Goal: Task Accomplishment & Management: Use online tool/utility

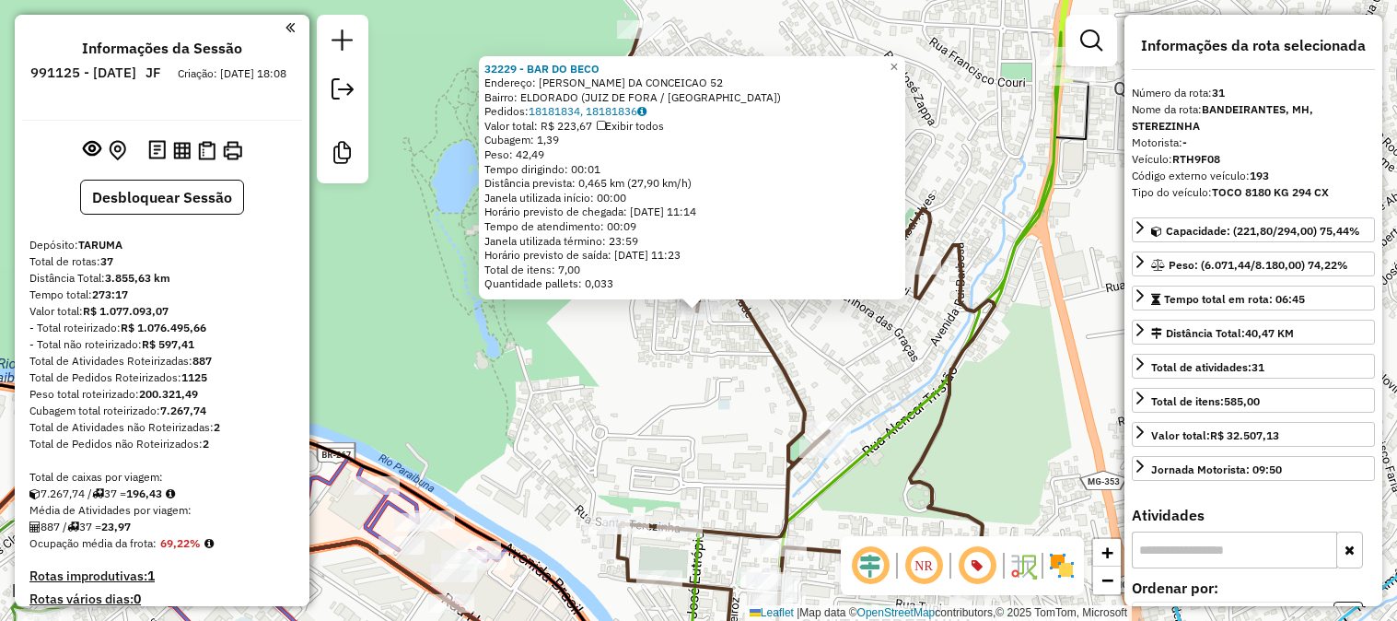
select select "**********"
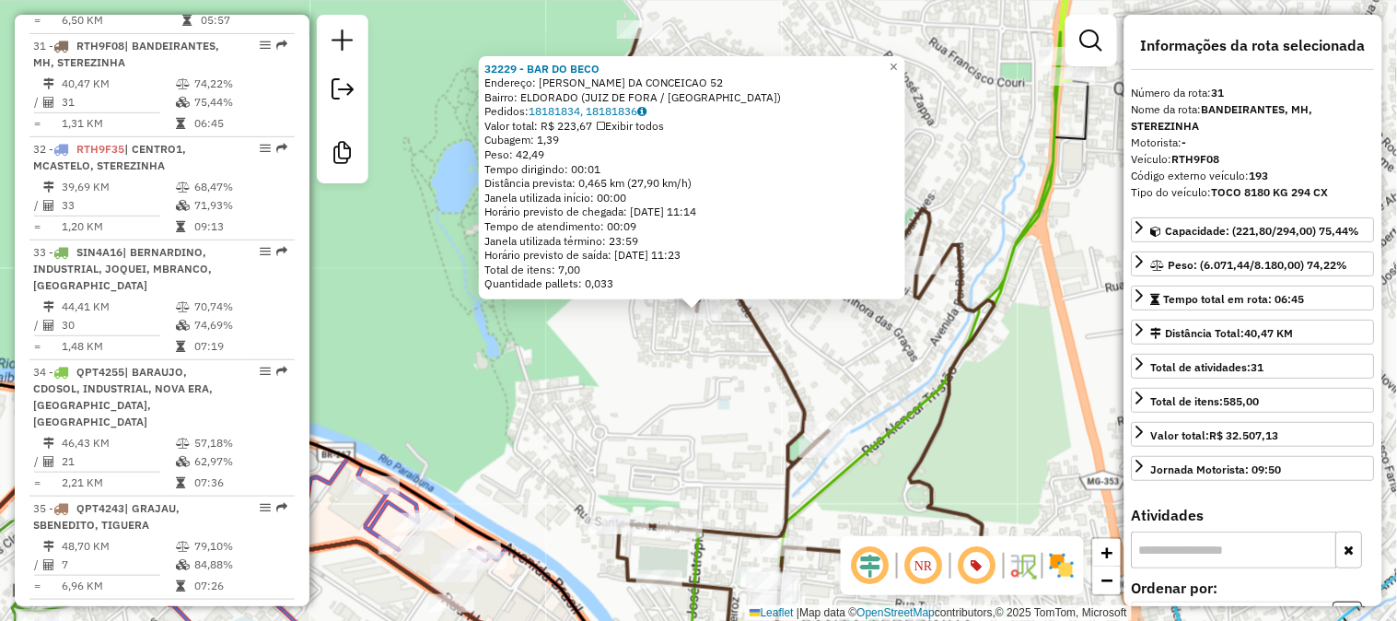
click at [916, 299] on icon at bounding box center [806, 356] width 377 height 654
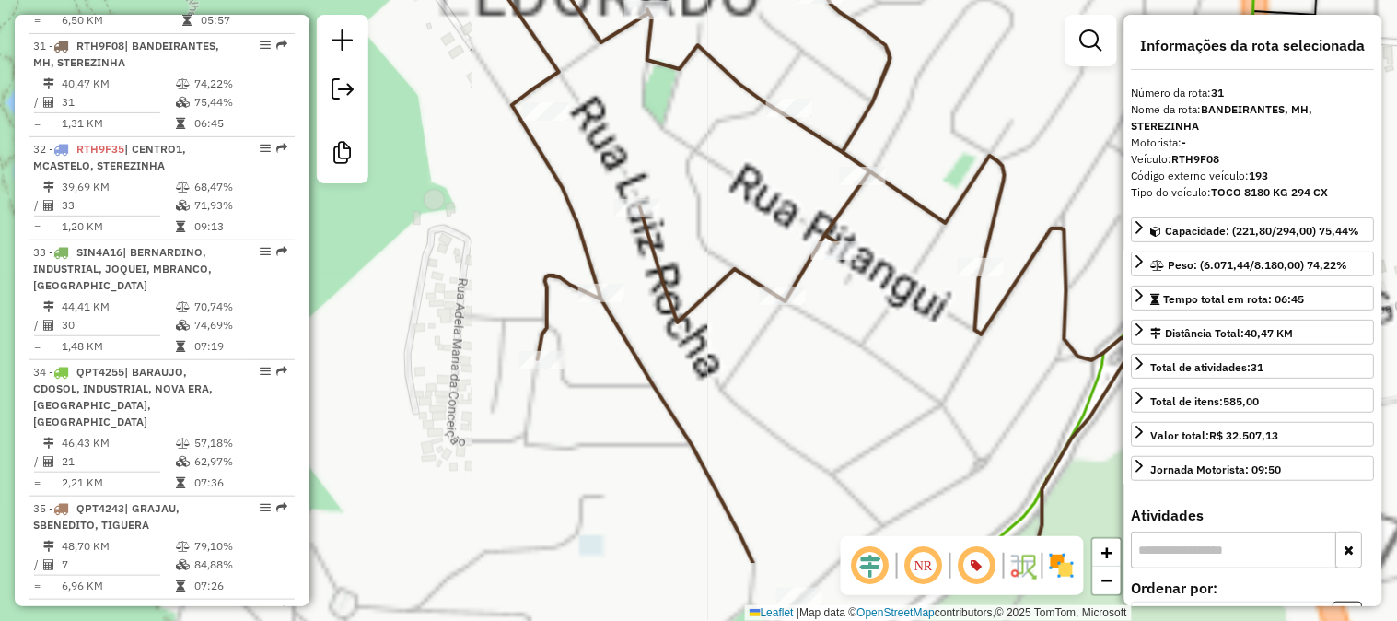
drag, startPoint x: 765, startPoint y: 230, endPoint x: 722, endPoint y: 149, distance: 91.9
click at [724, 153] on div "Janela de atendimento Grade de atendimento Capacidade Transportadoras Veículos …" at bounding box center [698, 310] width 1397 height 621
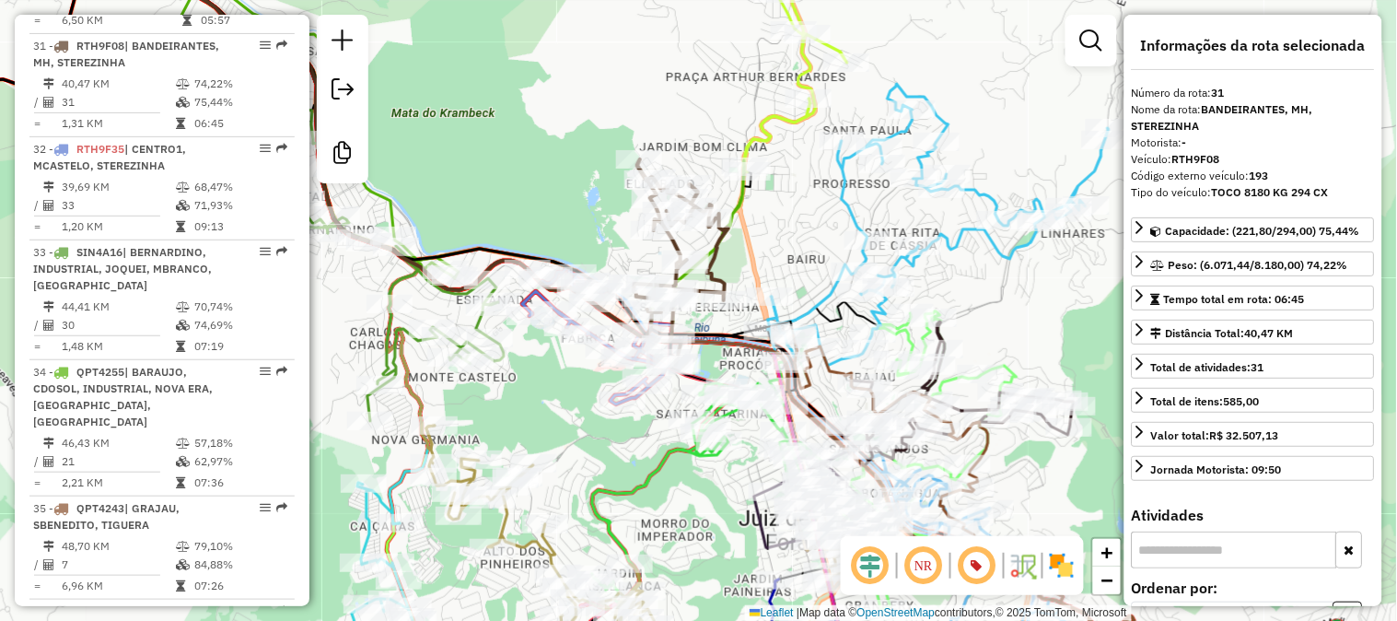
click at [780, 134] on icon at bounding box center [748, 55] width 200 height 234
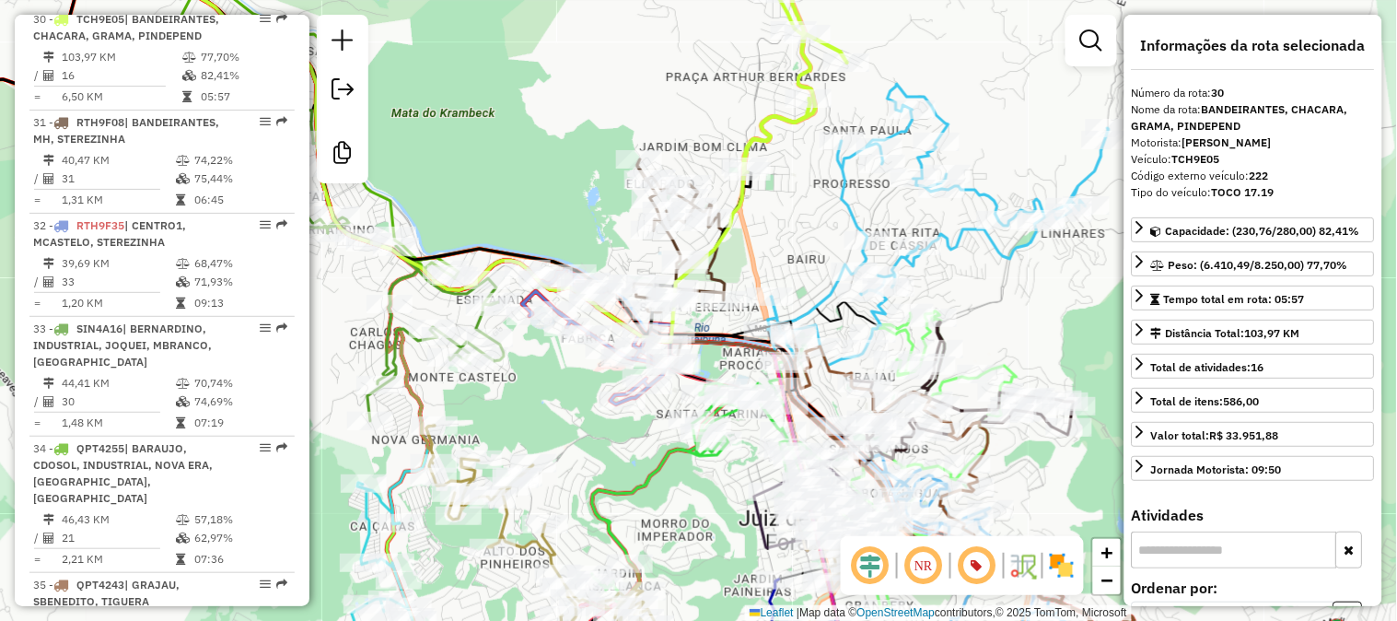
scroll to position [3622, 0]
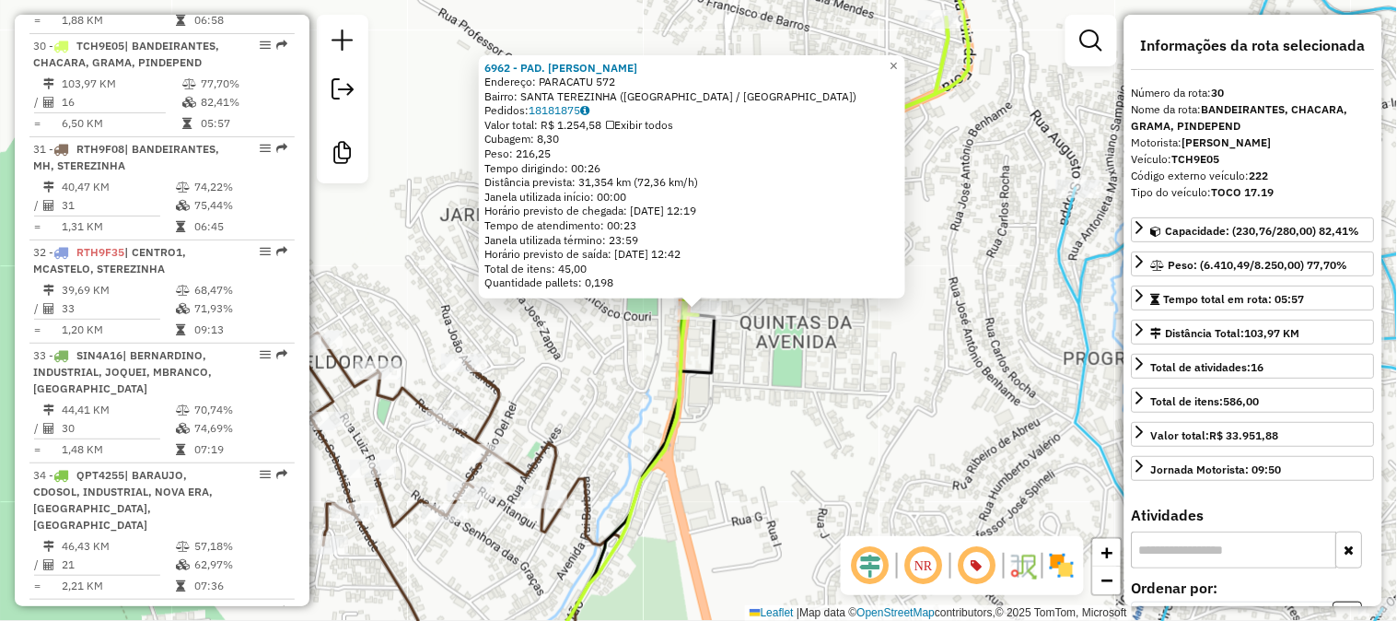
click at [702, 419] on div "6962 - PAD. [PERSON_NAME]: PARACATU 572 Bairro: SANTA TEREZINHA ([GEOGRAPHIC_DA…" at bounding box center [698, 310] width 1397 height 621
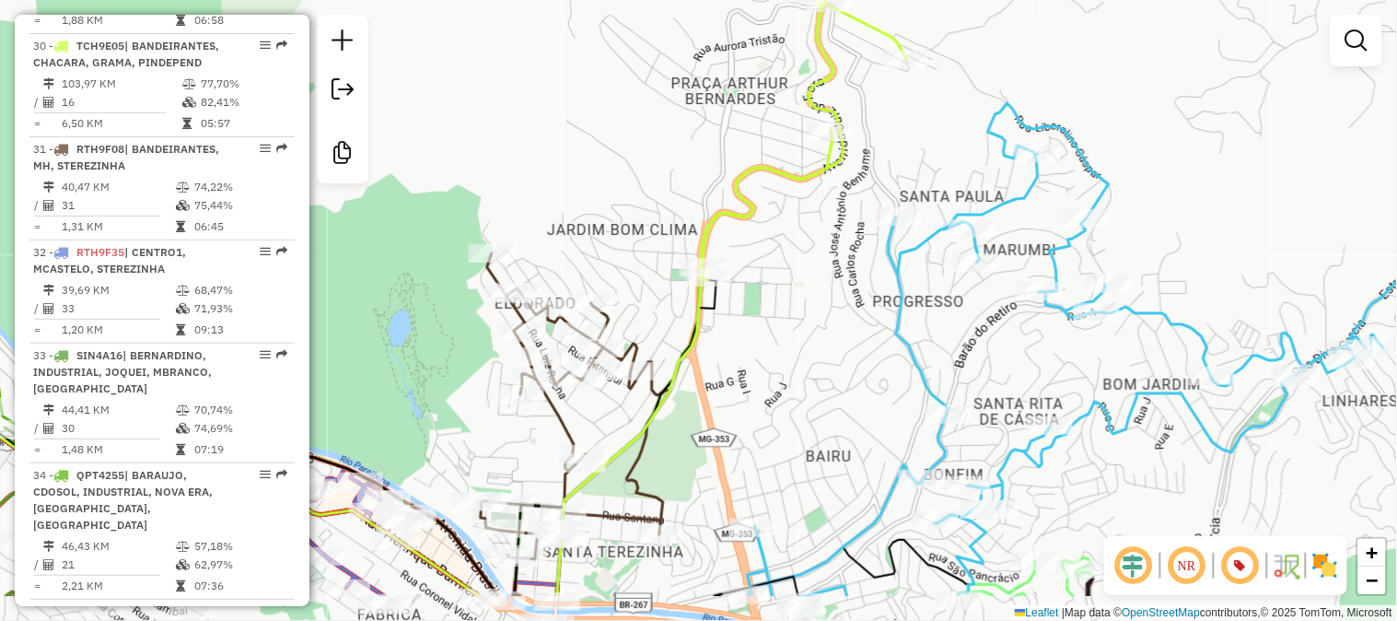
drag, startPoint x: 696, startPoint y: 388, endPoint x: 711, endPoint y: 327, distance: 62.6
click at [709, 329] on div "Janela de atendimento Grade de atendimento Capacidade Transportadoras Veículos …" at bounding box center [698, 310] width 1397 height 621
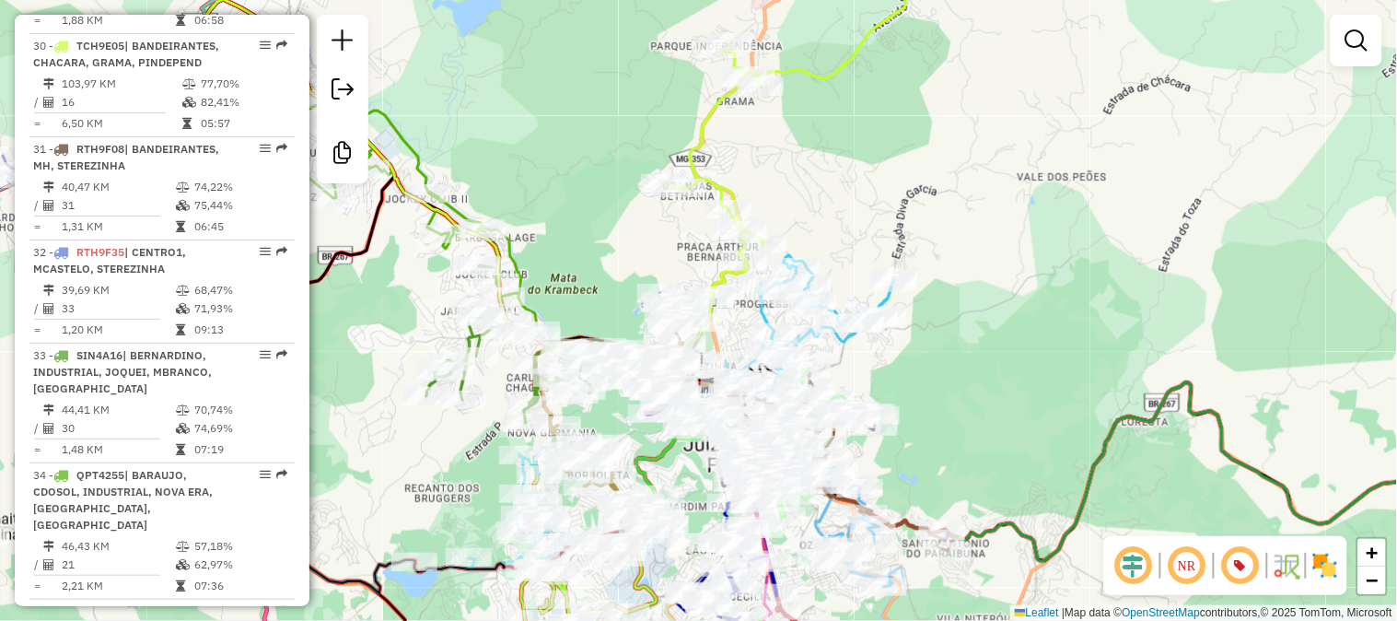
drag, startPoint x: 913, startPoint y: 420, endPoint x: 864, endPoint y: 278, distance: 150.0
click at [869, 290] on div "Rota 28 - Placa RHV5J75 24400 - BAR DO CARLAO Rota 28 - Placa RHV5J75 30808 - B…" at bounding box center [698, 310] width 1397 height 621
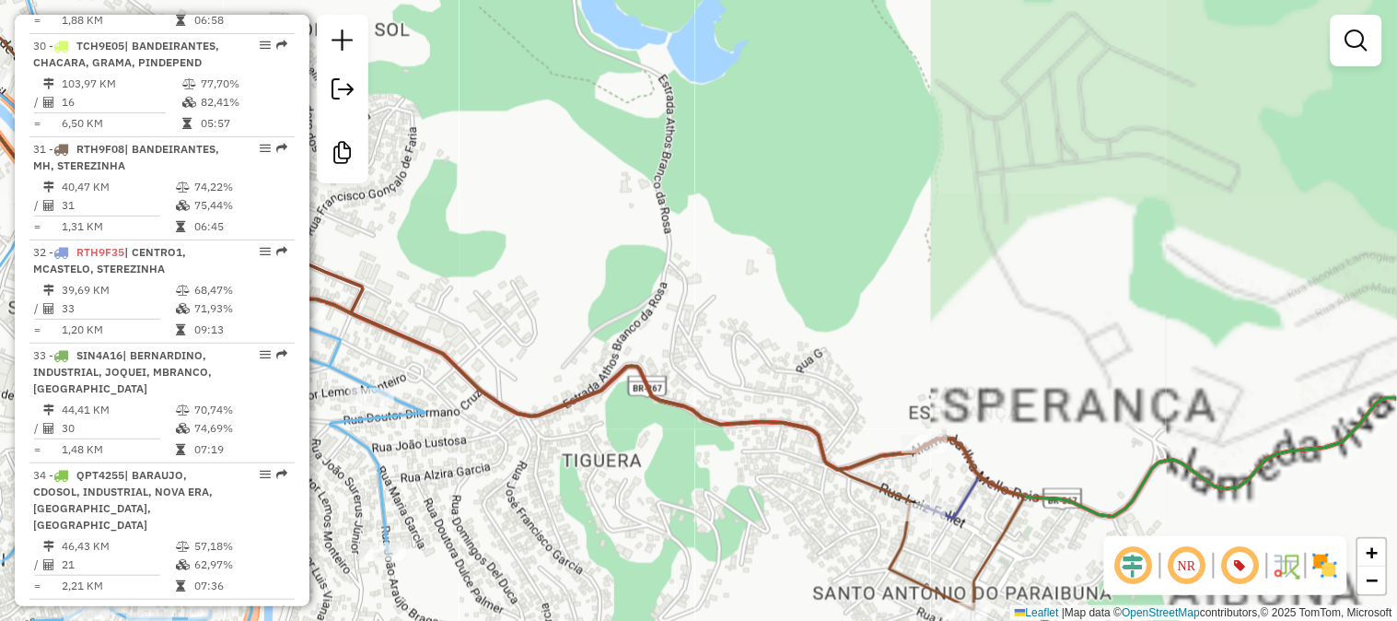
click at [924, 430] on div "Janela de atendimento Grade de atendimento Capacidade Transportadoras Veículos …" at bounding box center [698, 310] width 1397 height 621
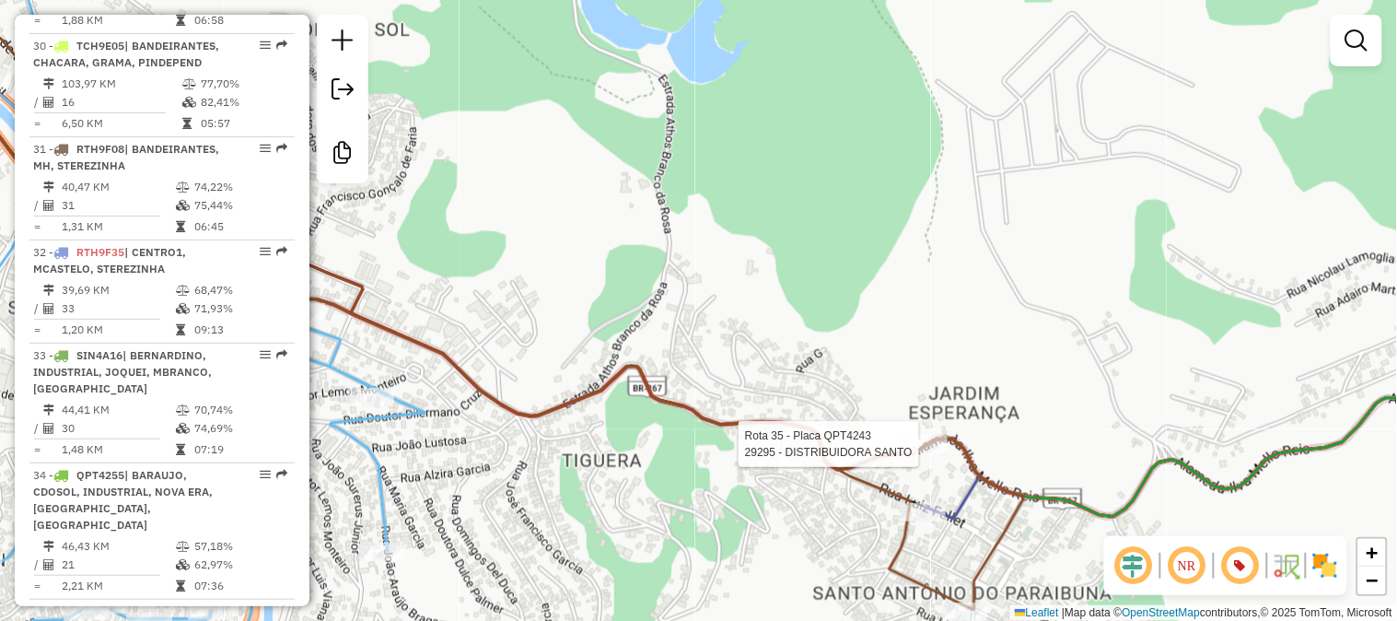
select select "**********"
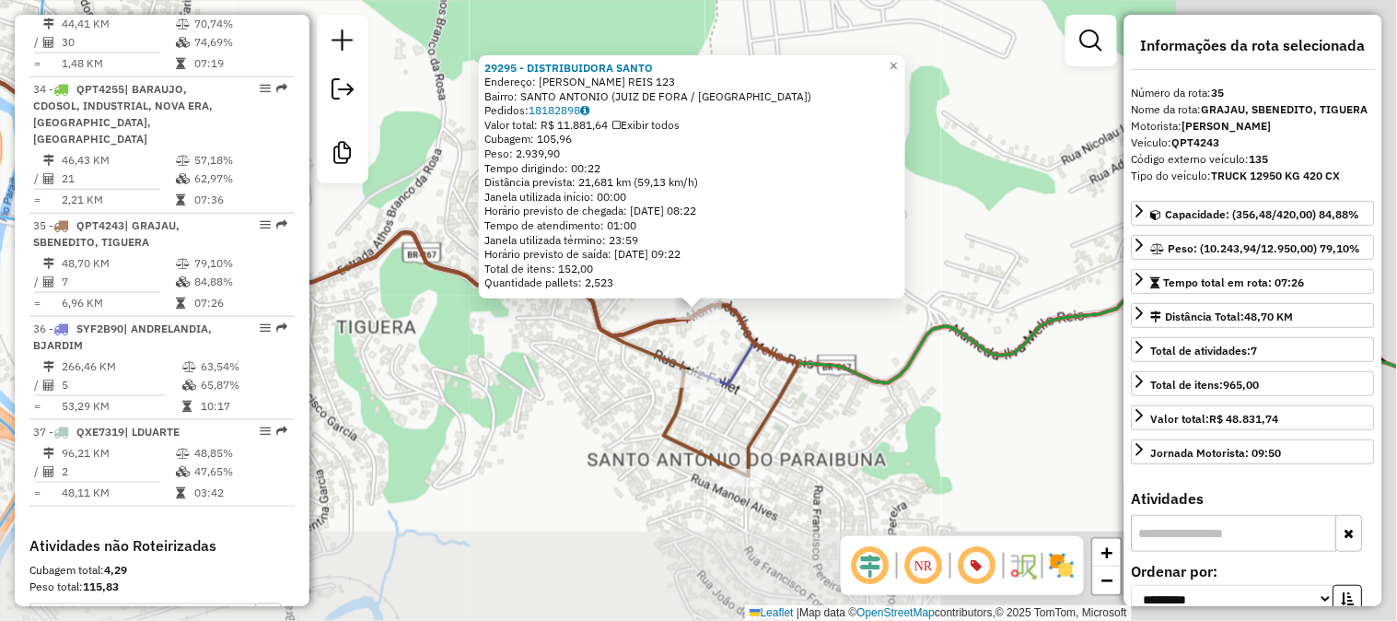
scroll to position [4170, 0]
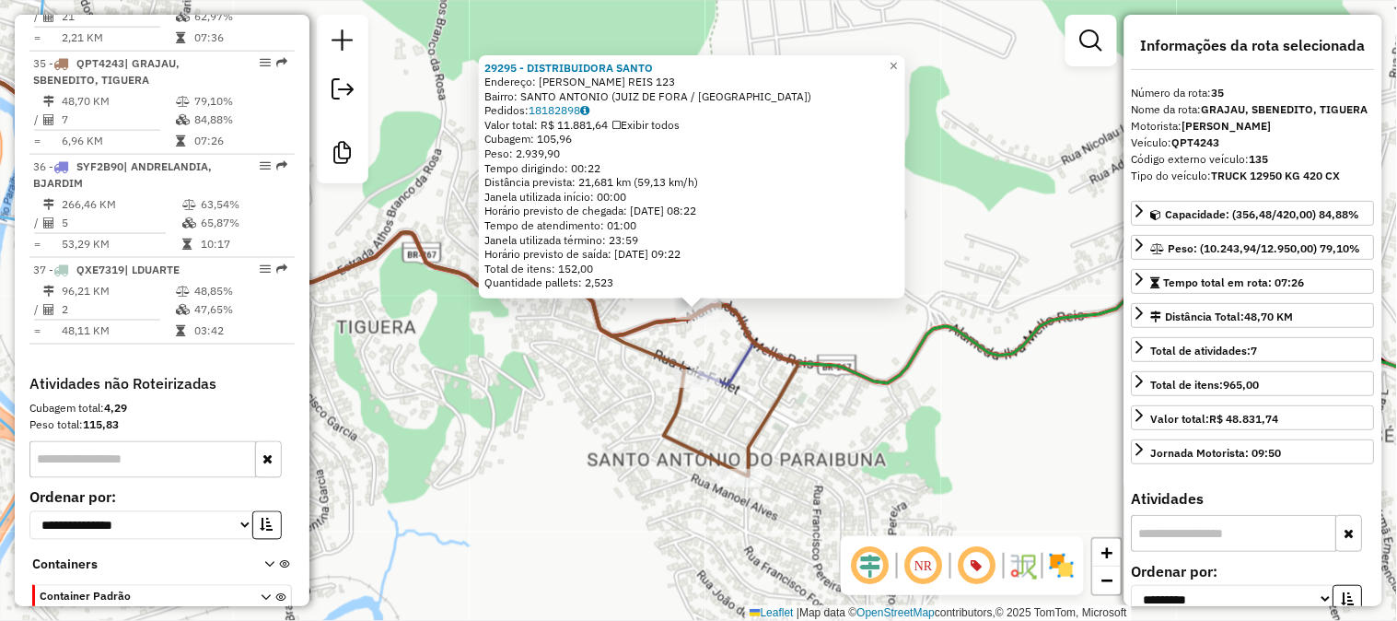
click at [718, 337] on div "29295 - DISTRIBUIDORA SANTO Endereço: [PERSON_NAME] REIS 123 Bairro: [GEOGRAPHI…" at bounding box center [698, 310] width 1397 height 621
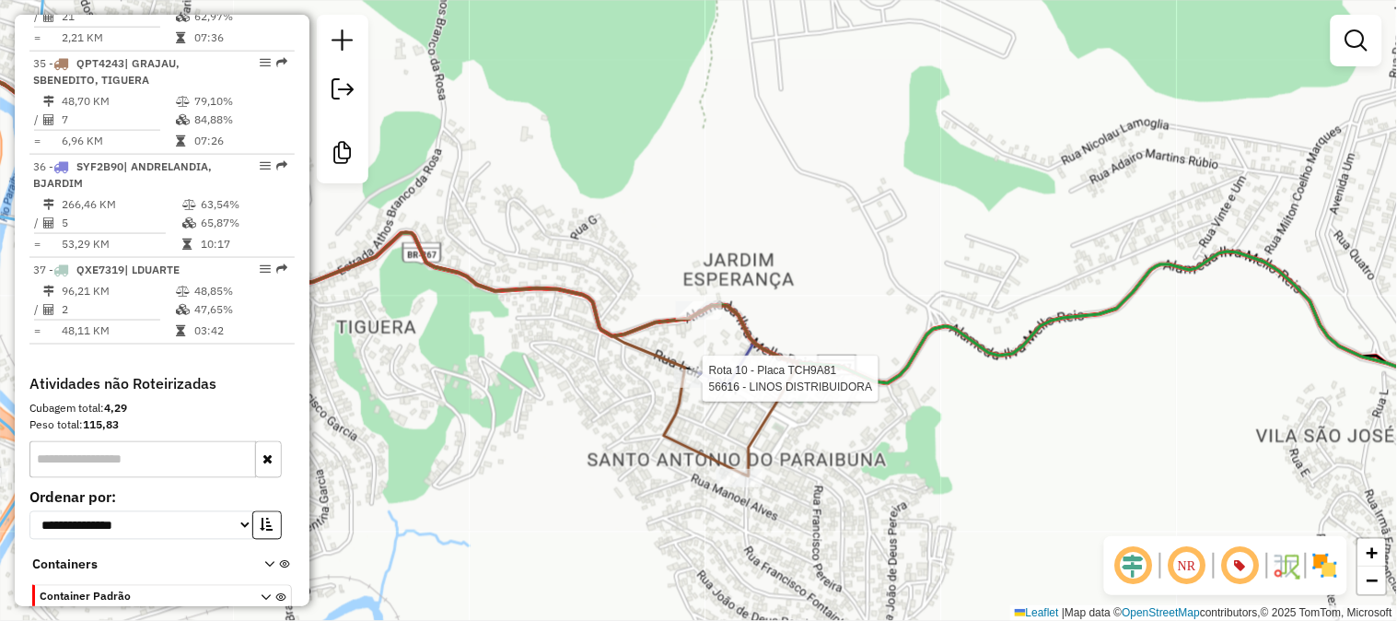
select select "**********"
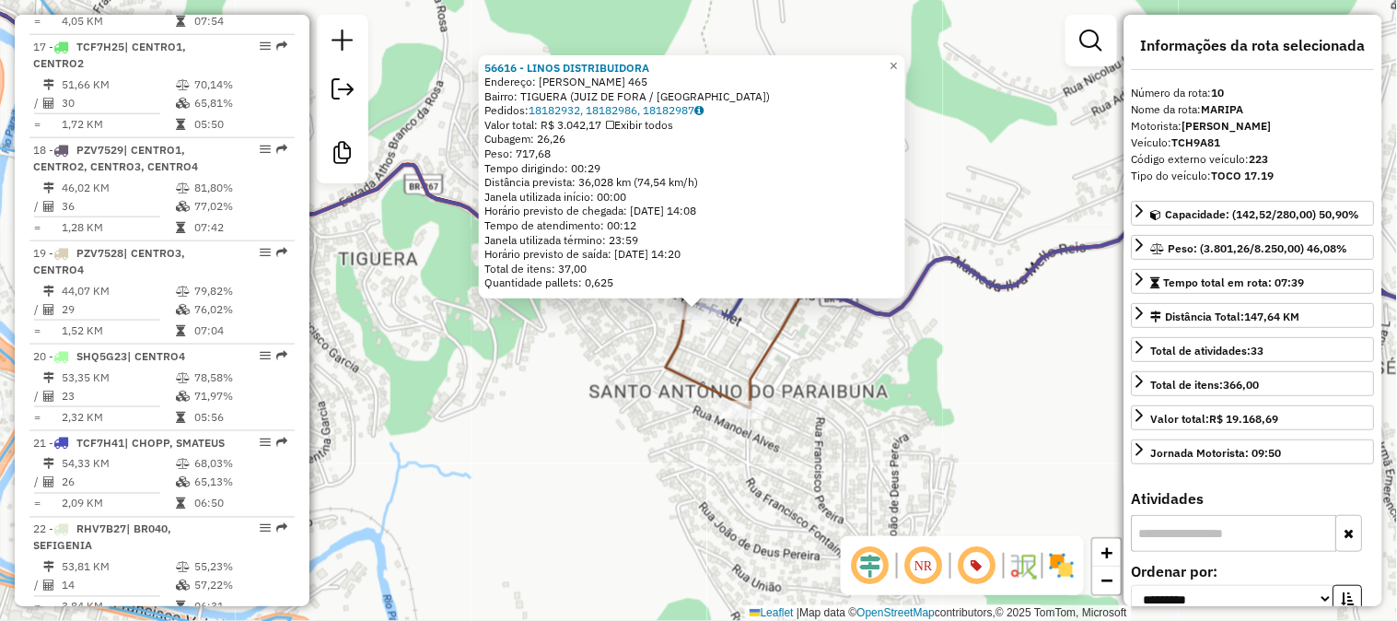
scroll to position [1626, 0]
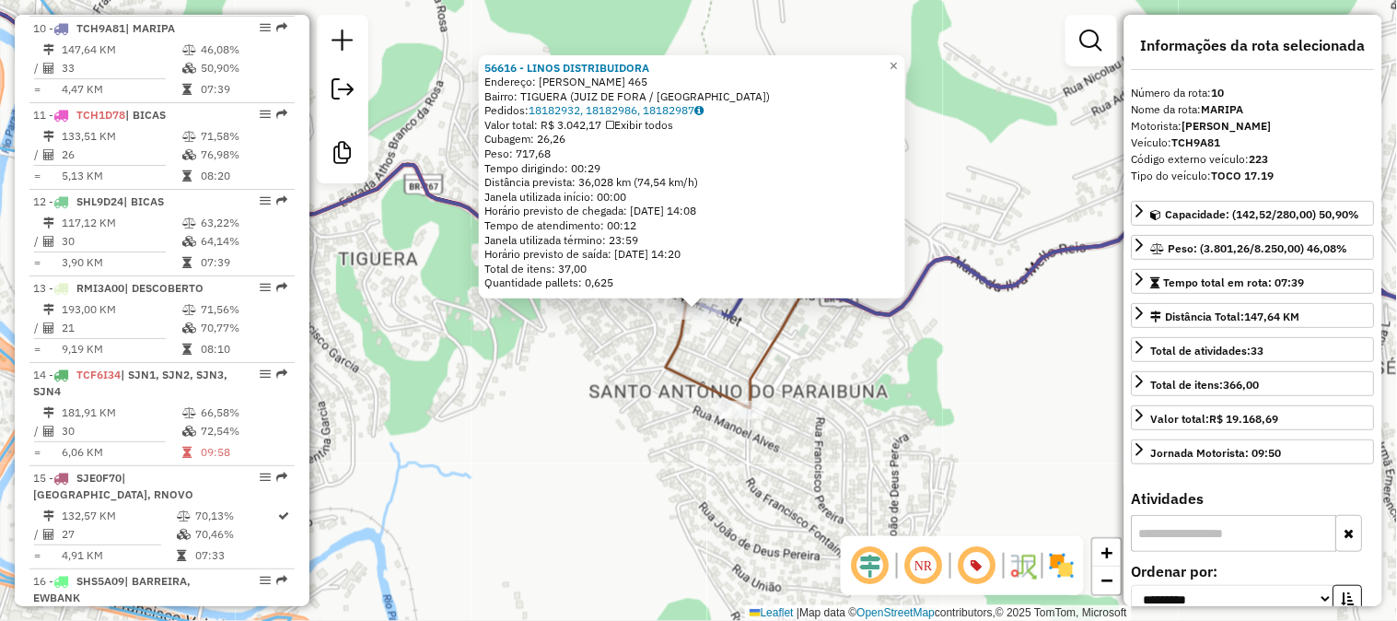
click at [490, 383] on div "56616 - LINOS DISTRIBUIDORA Endereço: [PERSON_NAME] 465 Bairro: TIGUERA (JUIZ D…" at bounding box center [698, 310] width 1397 height 621
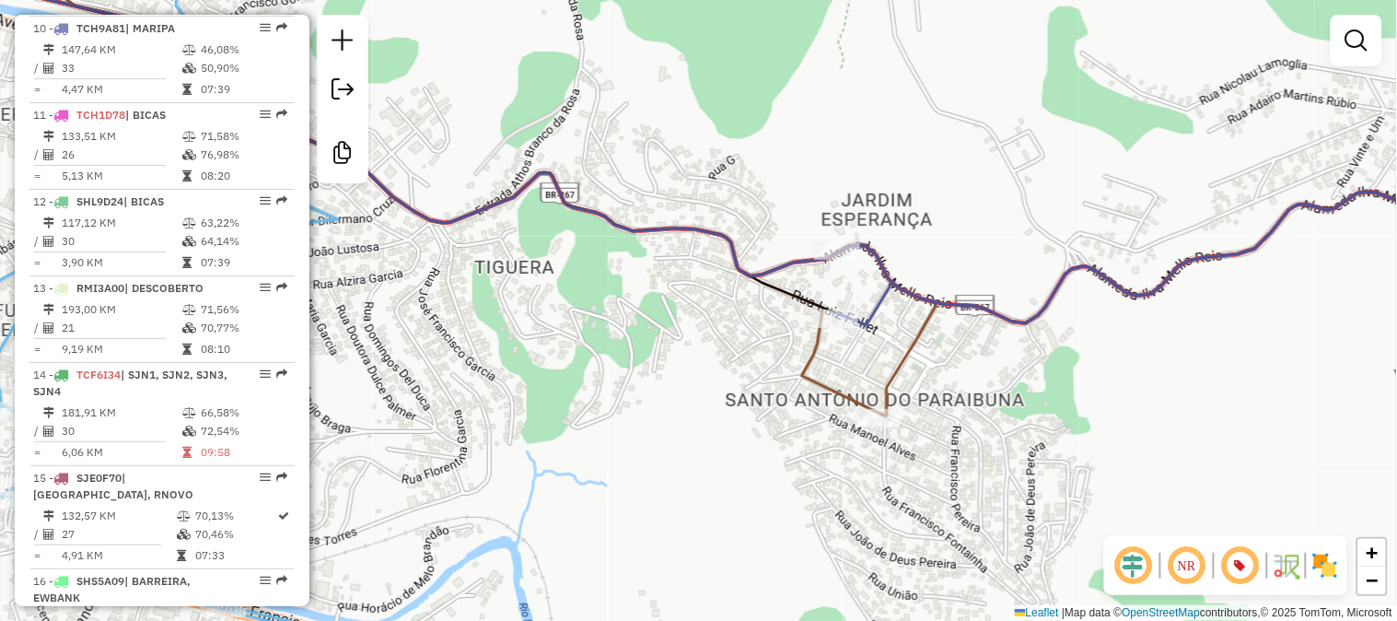
click at [899, 348] on icon at bounding box center [465, 177] width 943 height 478
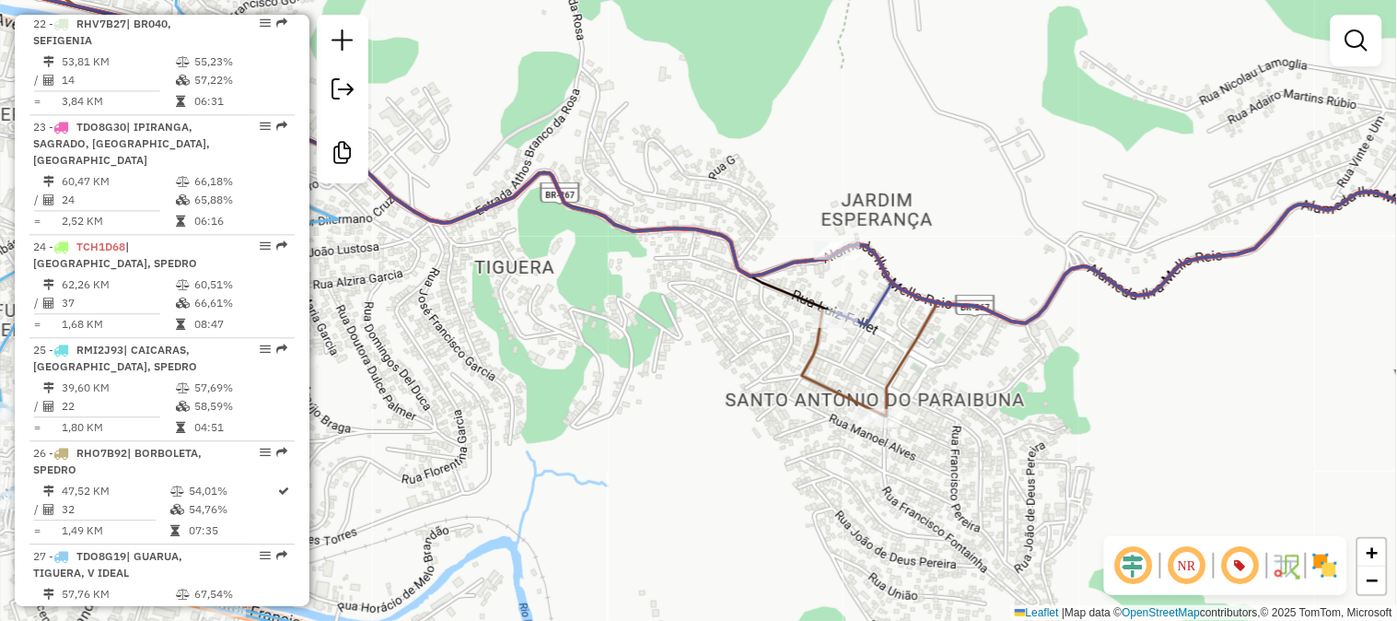
select select "**********"
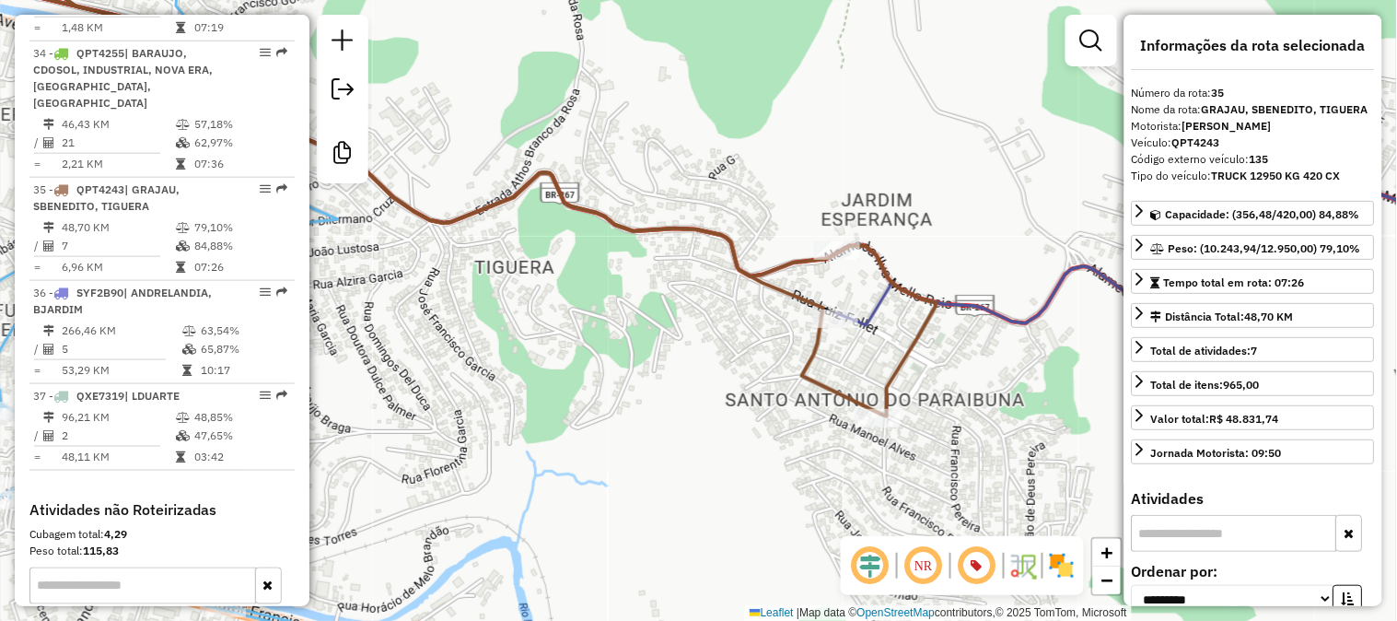
scroll to position [4170, 0]
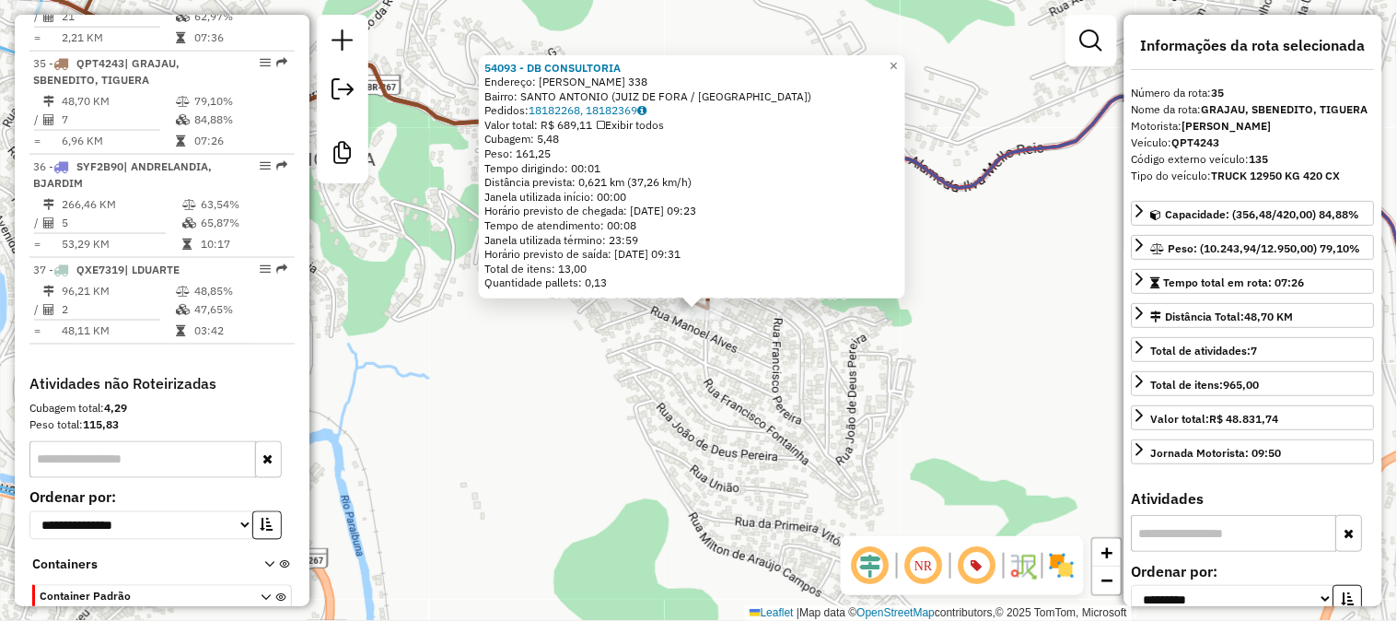
click at [855, 357] on div "54093 - DB CONSULTORIA Endereço: [PERSON_NAME] 338 Bairro: [GEOGRAPHIC_DATA] ([…" at bounding box center [698, 310] width 1397 height 621
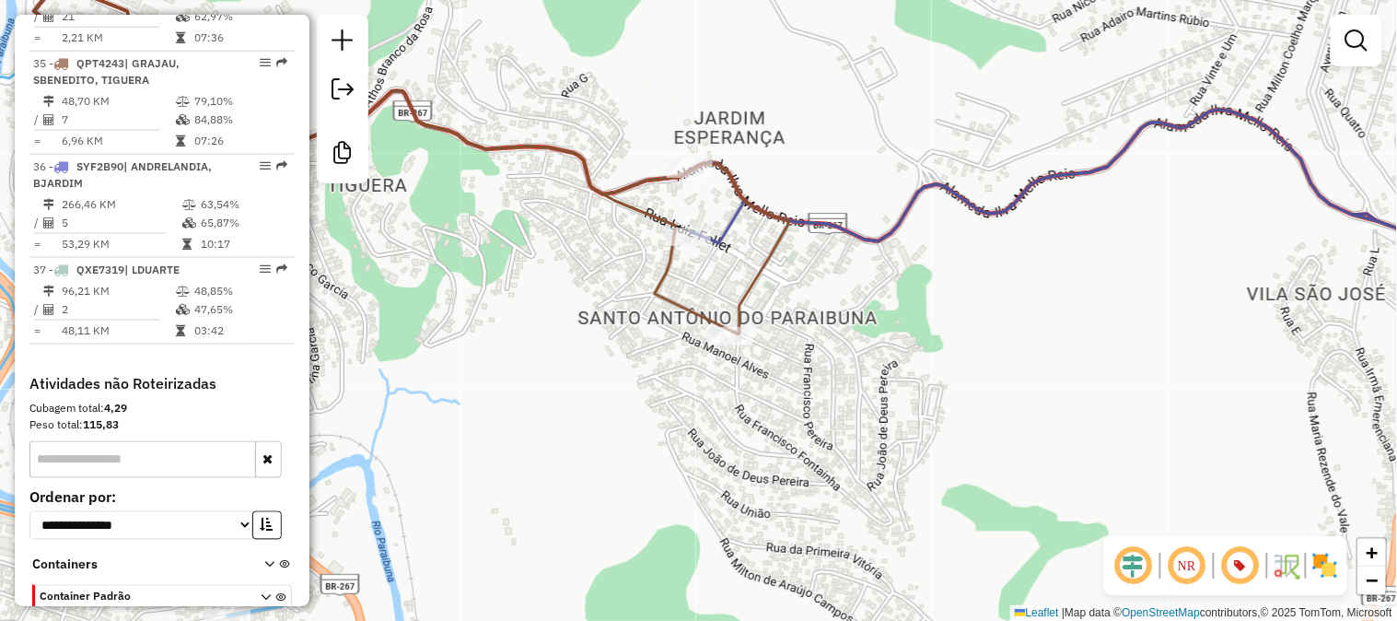
drag, startPoint x: 772, startPoint y: 286, endPoint x: 834, endPoint y: 365, distance: 101.0
click at [834, 363] on div "Janela de atendimento Grade de atendimento Capacidade Transportadoras Veículos …" at bounding box center [698, 310] width 1397 height 621
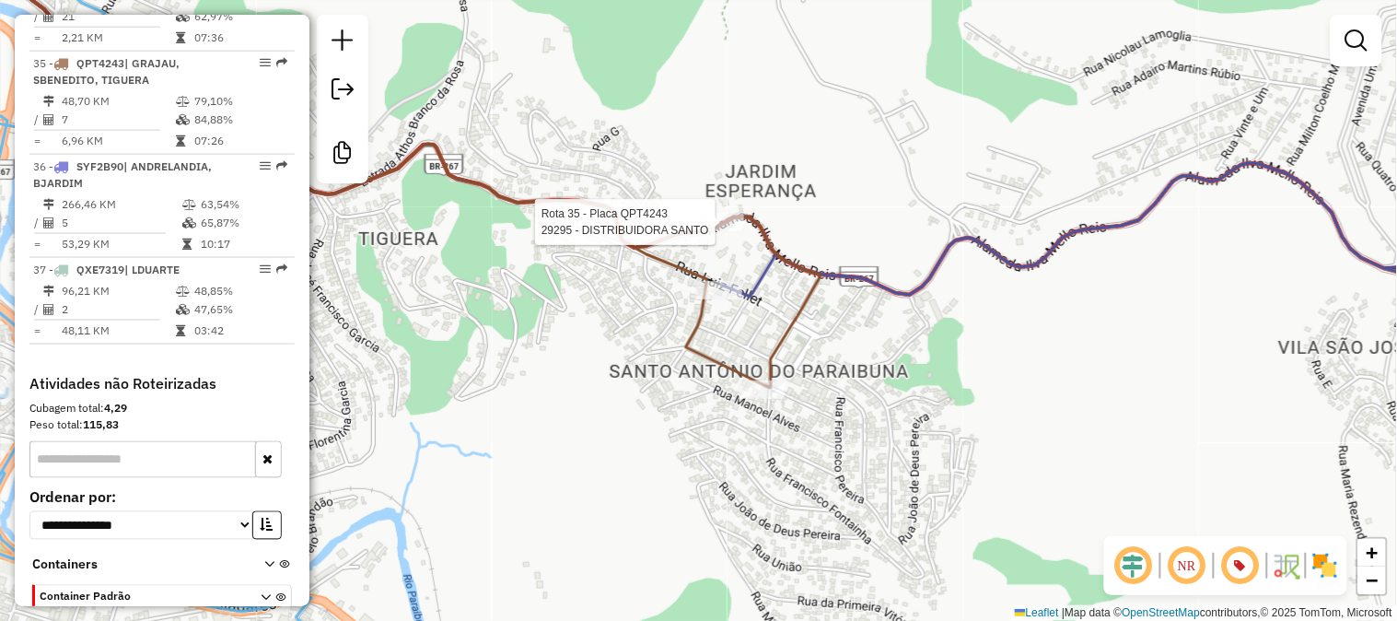
select select "**********"
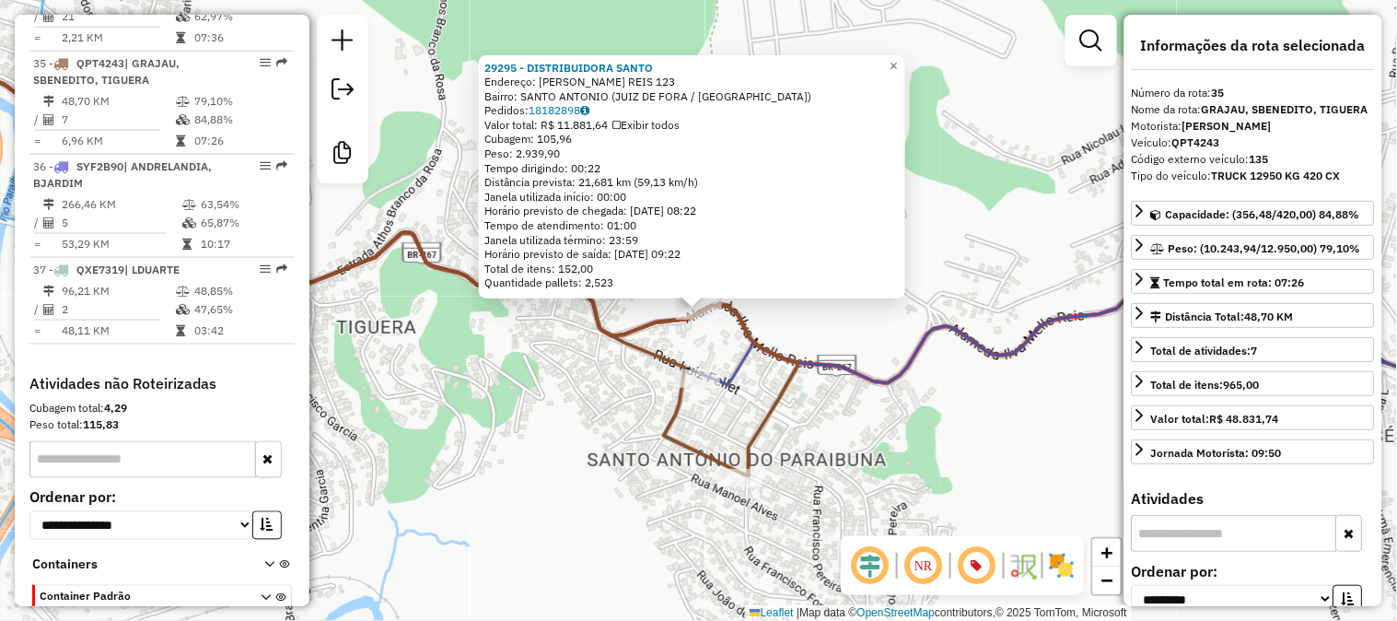
click at [763, 399] on div "29295 - DISTRIBUIDORA SANTO Endereço: [PERSON_NAME] REIS 123 Bairro: [GEOGRAPHI…" at bounding box center [698, 310] width 1397 height 621
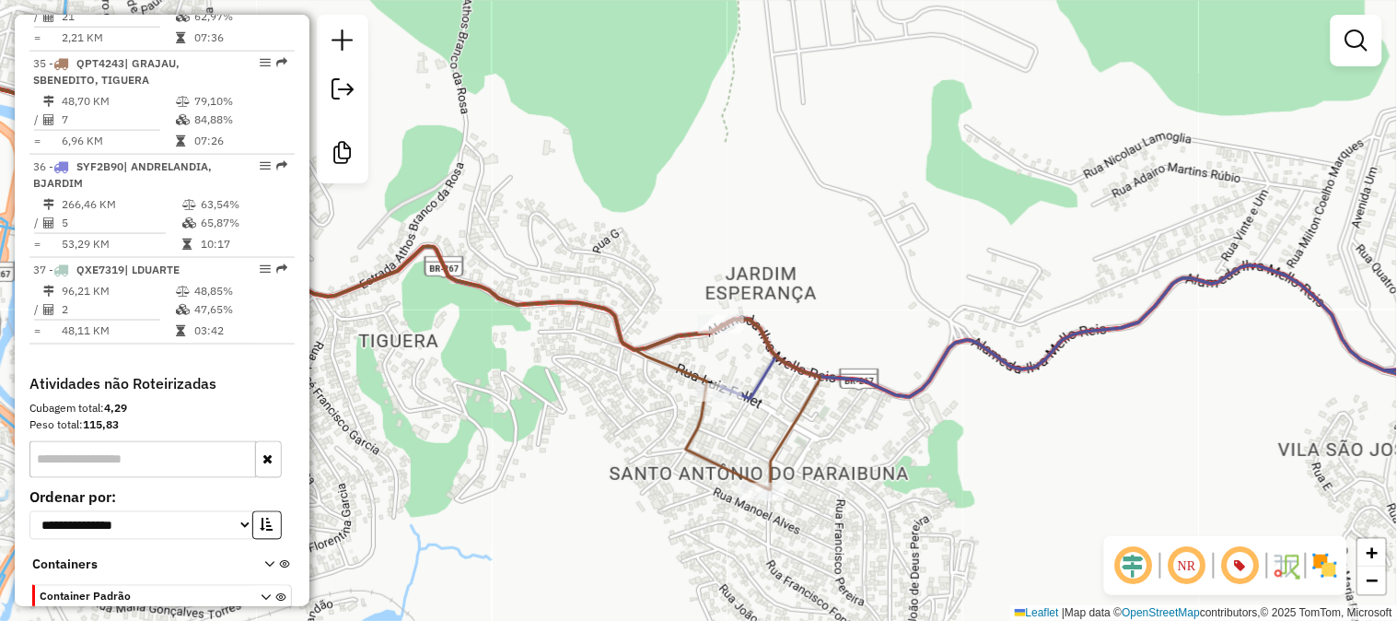
drag, startPoint x: 755, startPoint y: 387, endPoint x: 777, endPoint y: 401, distance: 26.1
click at [777, 401] on div "Janela de atendimento Grade de atendimento Capacidade Transportadoras Veículos …" at bounding box center [698, 310] width 1397 height 621
select select "**********"
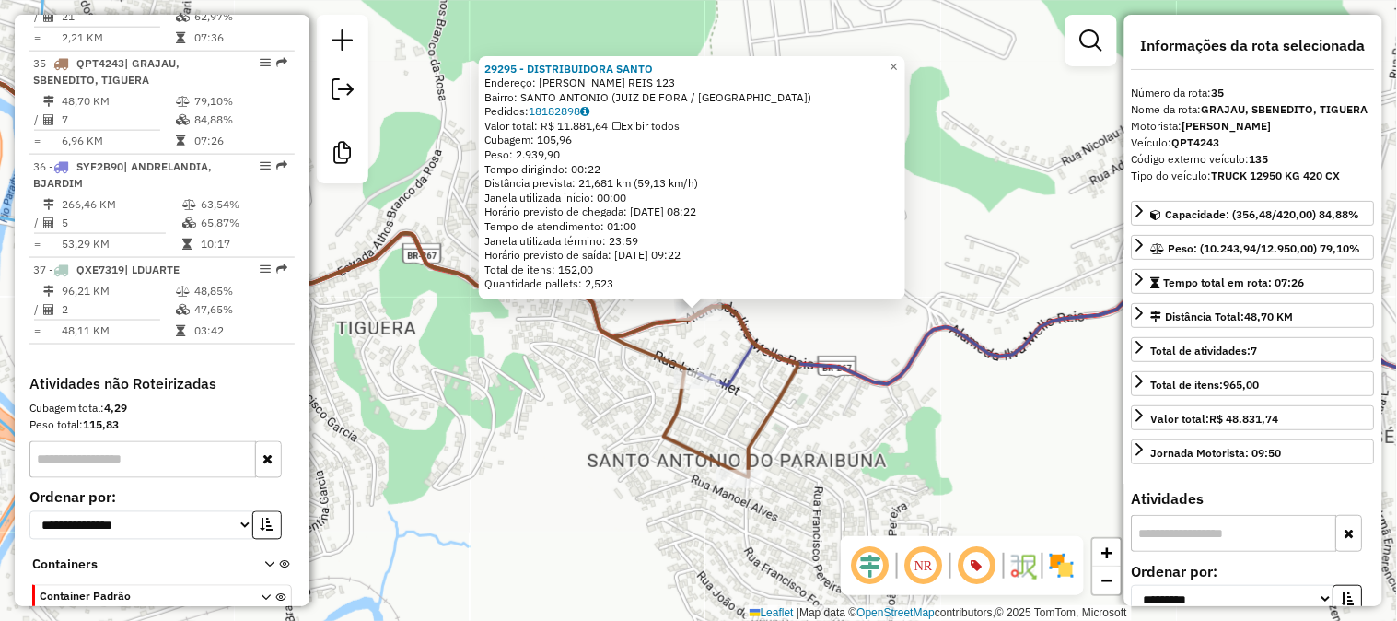
click at [762, 384] on div "29295 - DISTRIBUIDORA SANTO Endereço: [PERSON_NAME] REIS 123 Bairro: [GEOGRAPHI…" at bounding box center [698, 310] width 1397 height 621
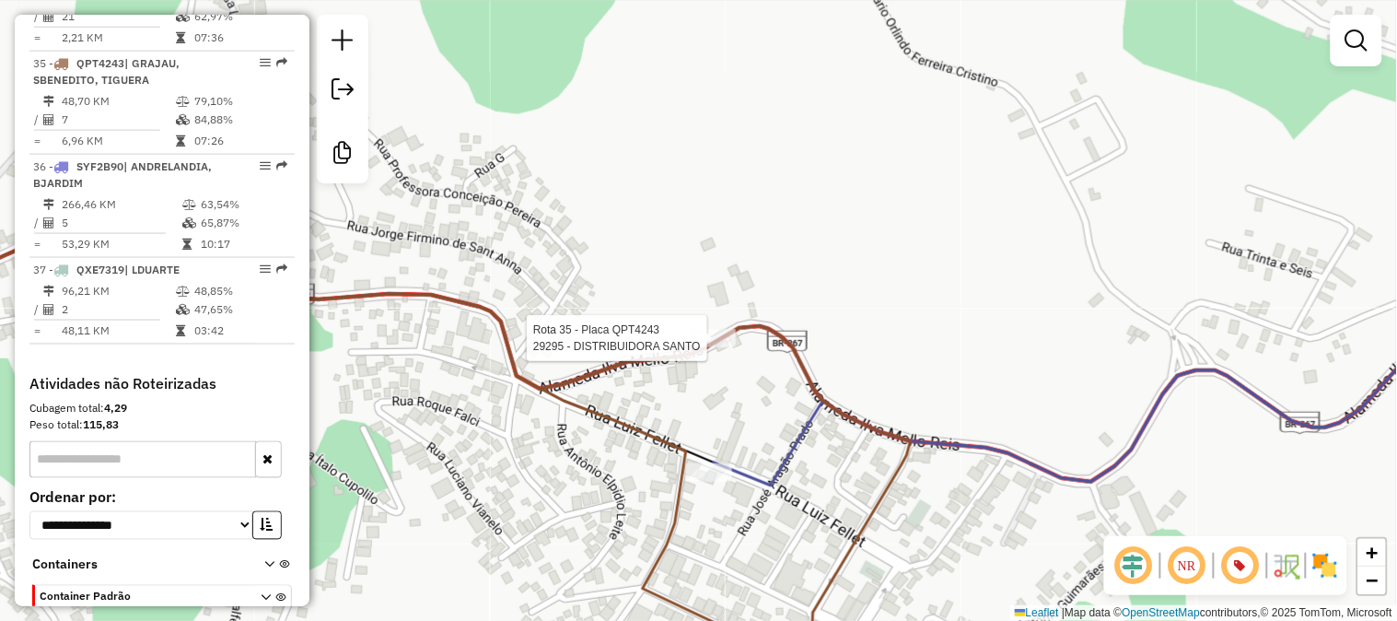
select select "**********"
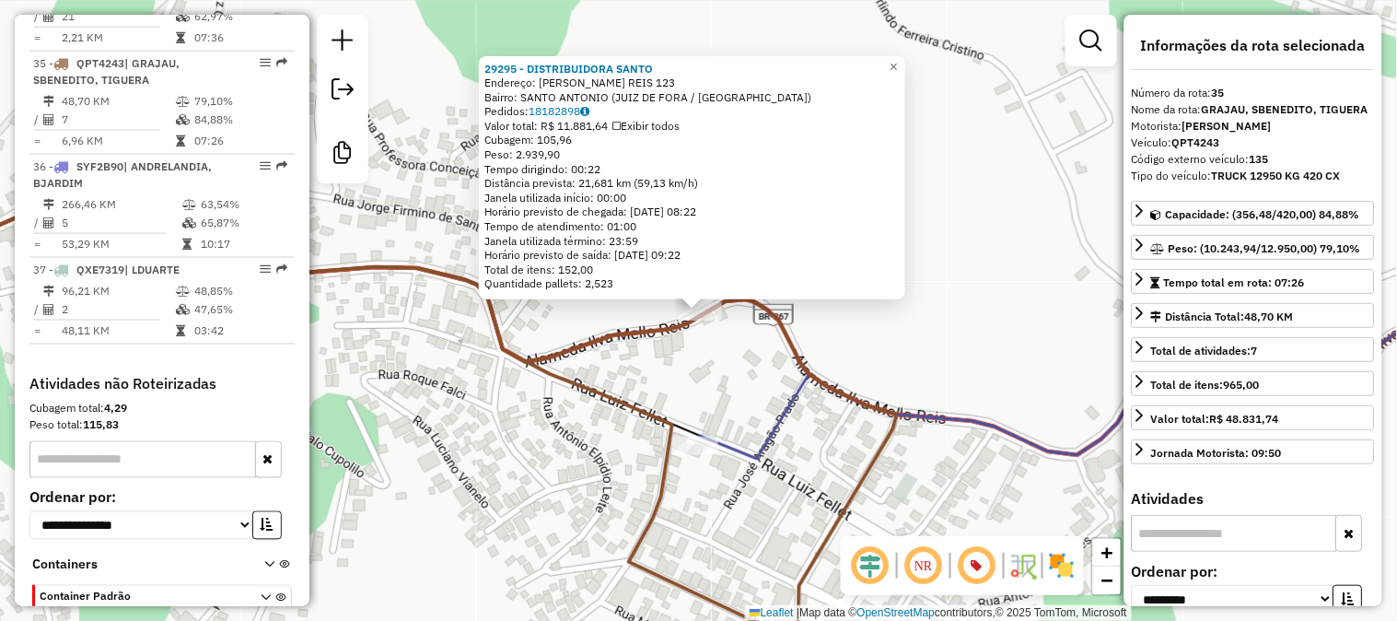
click at [755, 365] on div "29295 - DISTRIBUIDORA SANTO Endereço: [PERSON_NAME] REIS 123 Bairro: [GEOGRAPHI…" at bounding box center [698, 310] width 1397 height 621
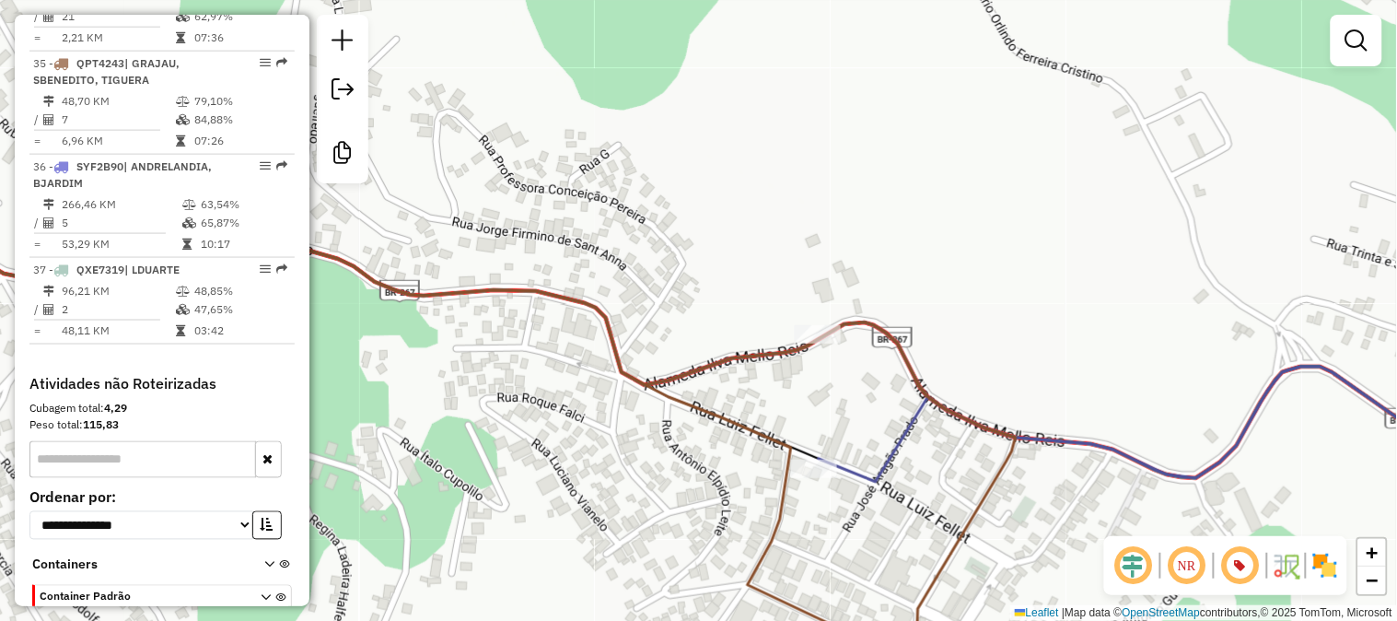
drag, startPoint x: 738, startPoint y: 353, endPoint x: 809, endPoint y: 383, distance: 77.2
click at [809, 383] on div "Janela de atendimento Grade de atendimento Capacidade Transportadoras Veículos …" at bounding box center [698, 310] width 1397 height 621
select select "**********"
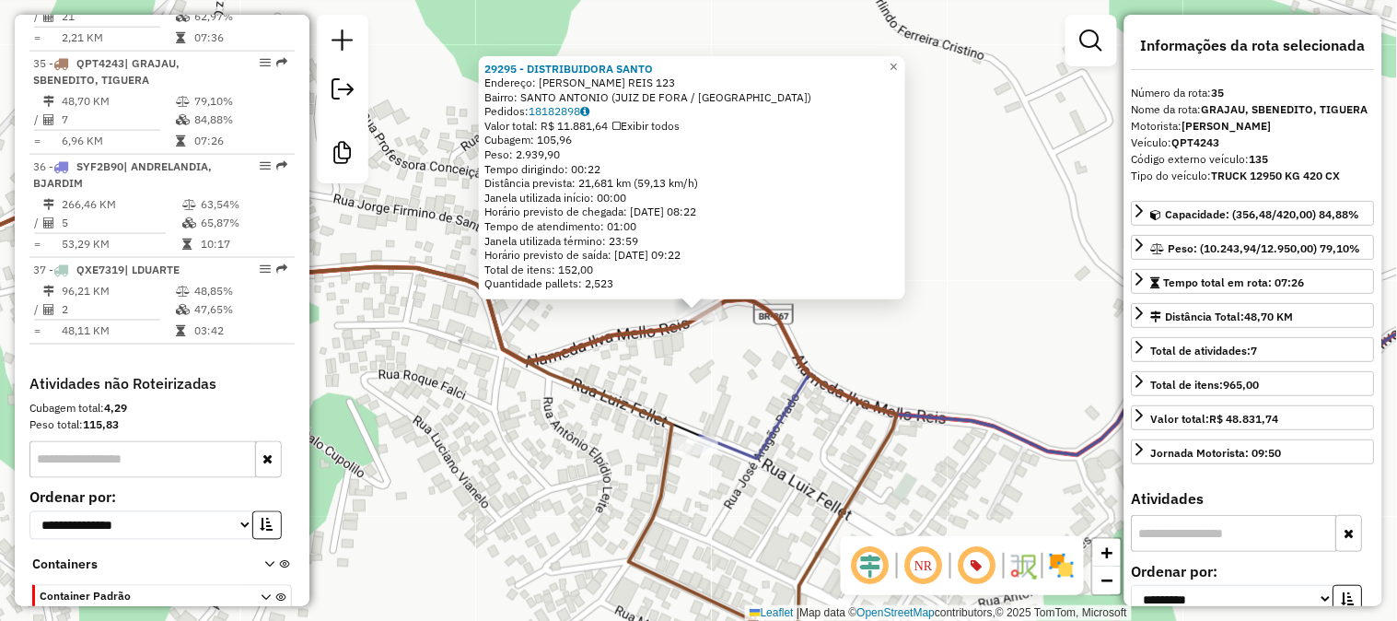
click at [581, 553] on div "29295 - DISTRIBUIDORA SANTO Endereço: [PERSON_NAME] REIS 123 Bairro: [GEOGRAPHI…" at bounding box center [698, 310] width 1397 height 621
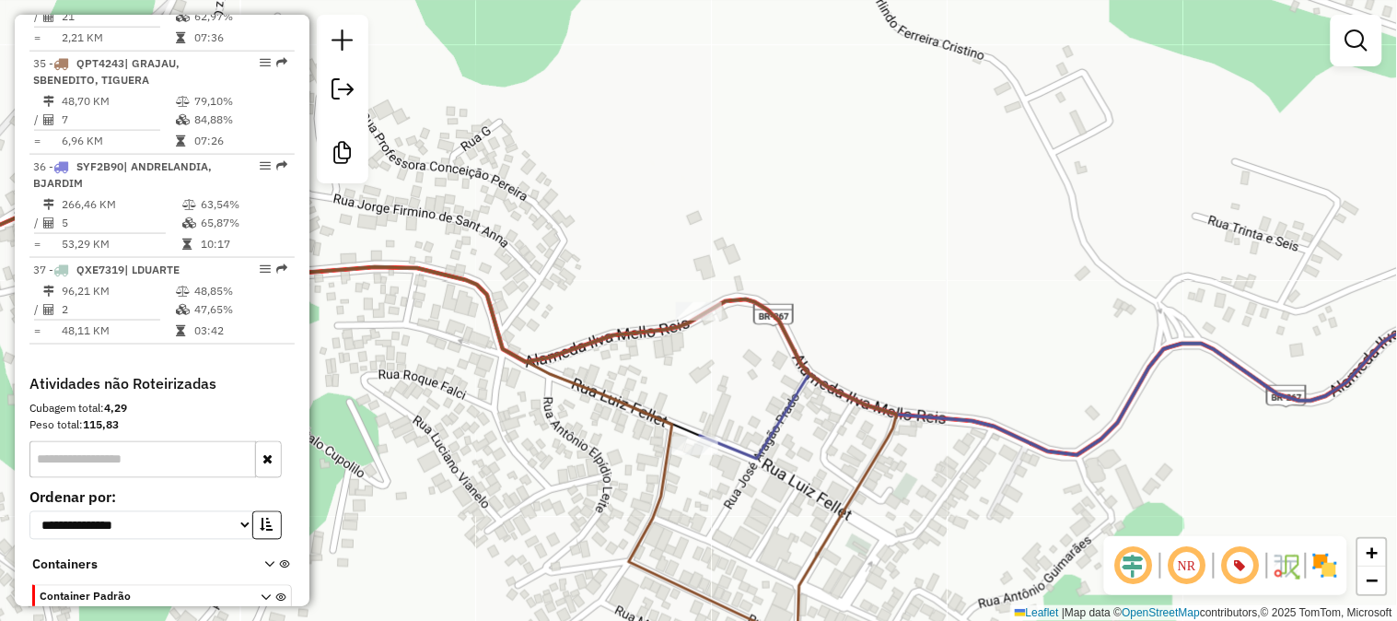
drag, startPoint x: 638, startPoint y: 468, endPoint x: 693, endPoint y: 471, distance: 54.4
click at [693, 471] on div "Janela de atendimento Grade de atendimento Capacidade Transportadoras Veículos …" at bounding box center [698, 310] width 1397 height 621
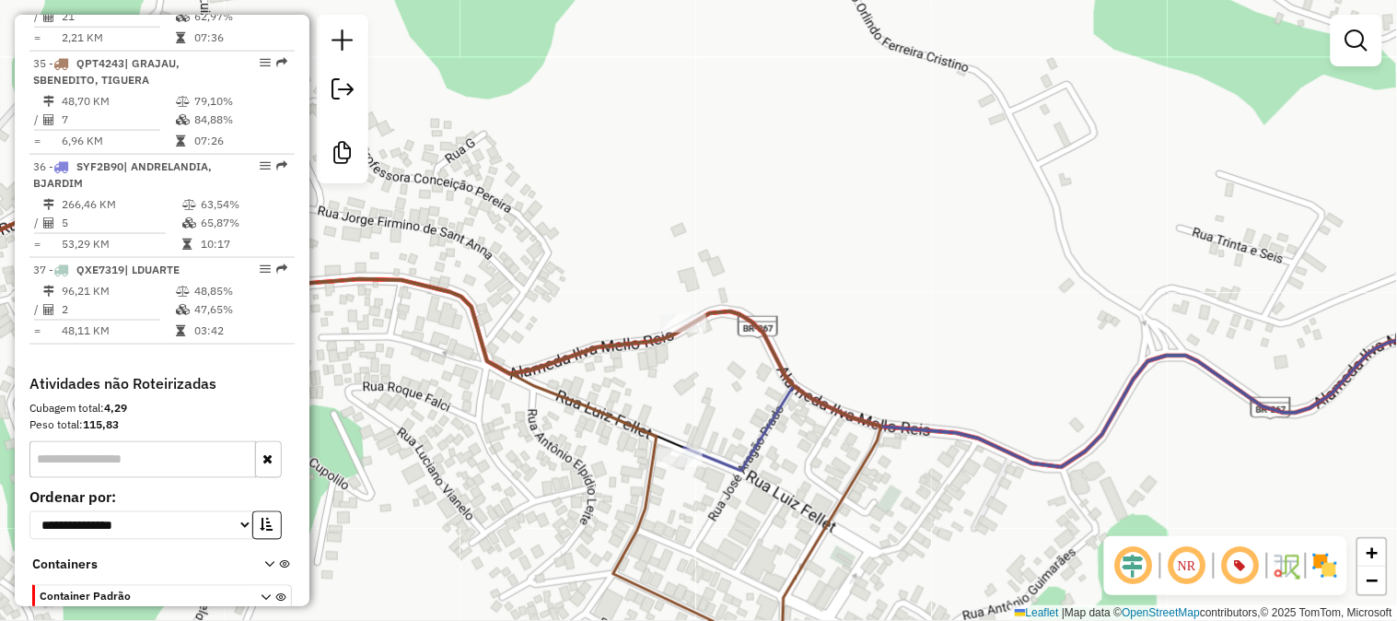
click at [632, 332] on div "Janela de atendimento Grade de atendimento Capacidade Transportadoras Veículos …" at bounding box center [698, 310] width 1397 height 621
click at [640, 334] on icon at bounding box center [273, 270] width 826 height 208
click at [686, 310] on div "Janela de atendimento Grade de atendimento Capacidade Transportadoras Veículos …" at bounding box center [698, 310] width 1397 height 621
select select "**********"
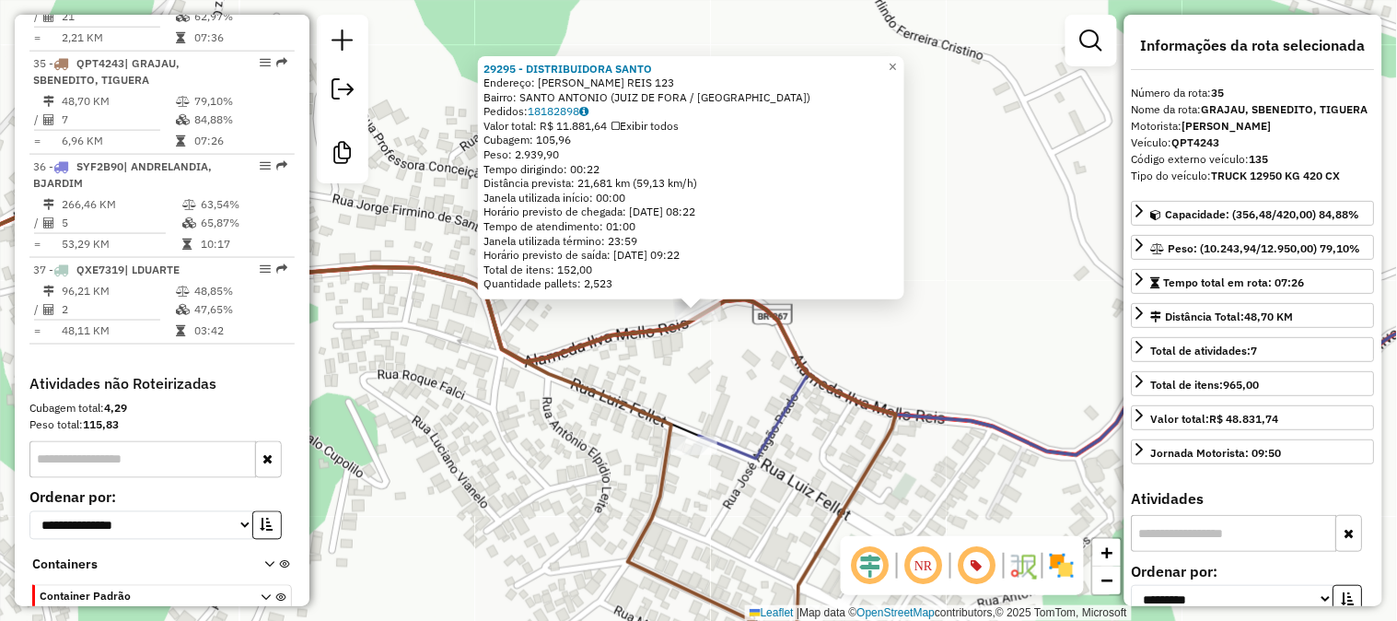
click at [620, 334] on icon at bounding box center [280, 258] width 841 height 208
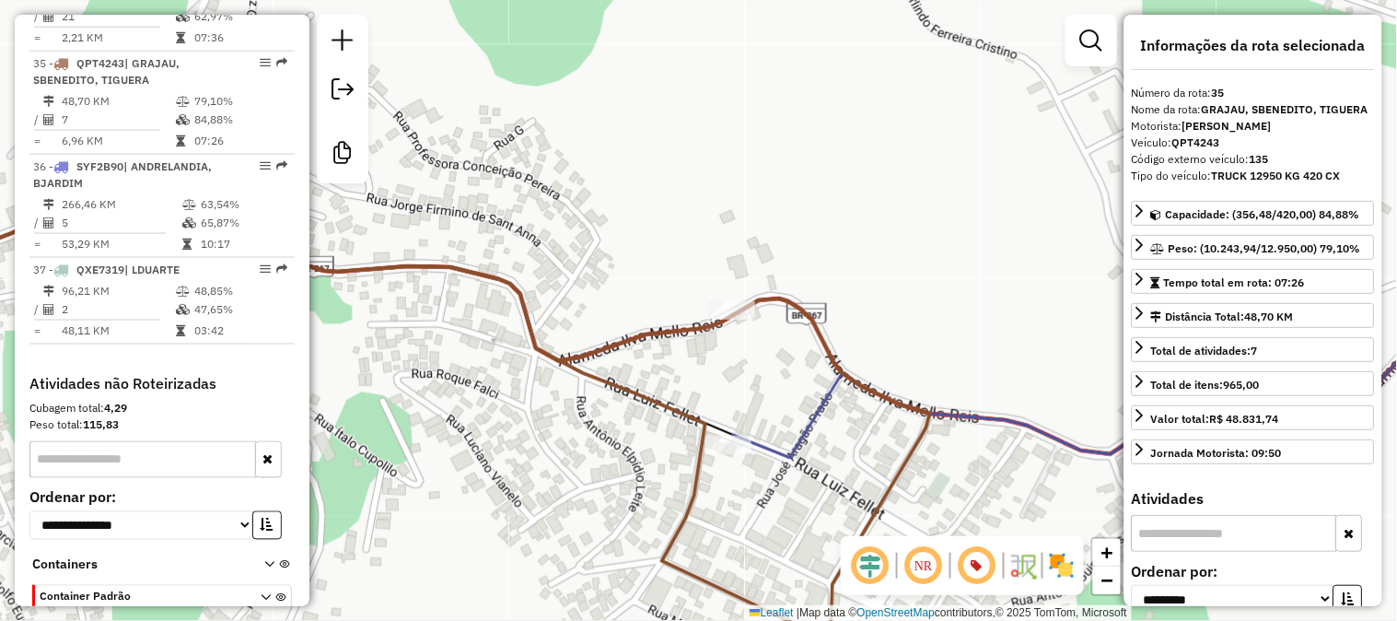
drag, startPoint x: 665, startPoint y: 333, endPoint x: 711, endPoint y: 324, distance: 47.0
click at [707, 325] on icon at bounding box center [314, 257] width 841 height 208
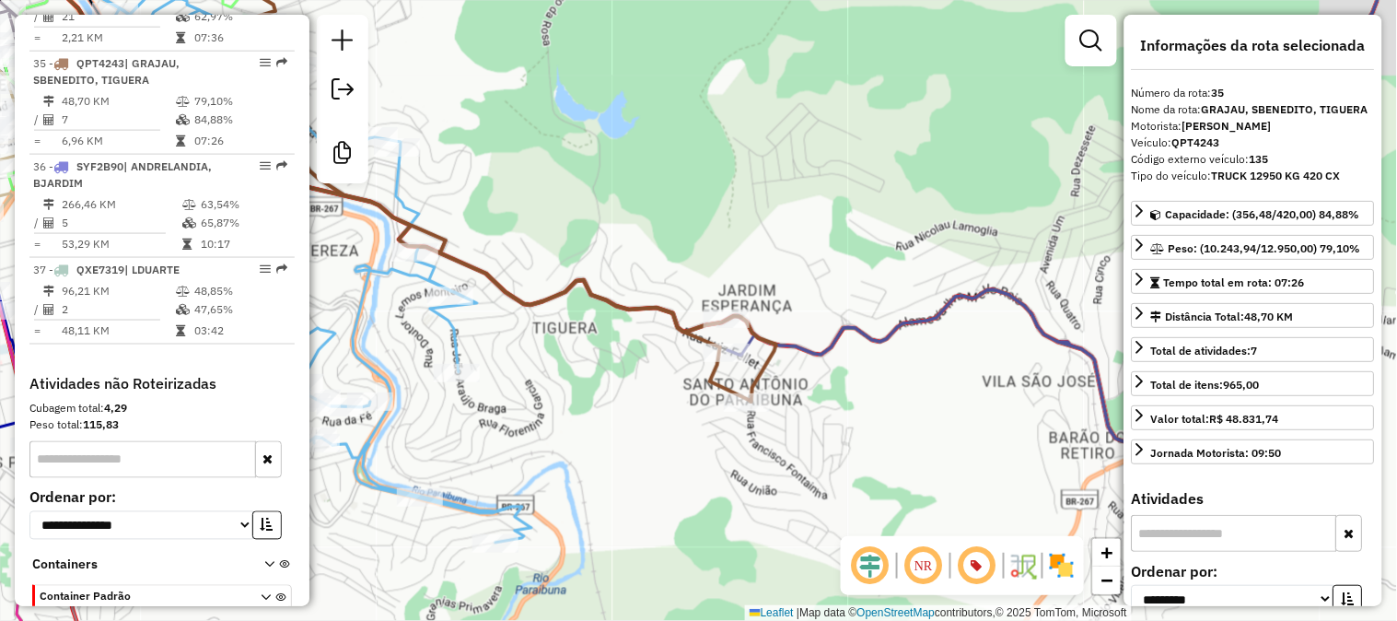
drag, startPoint x: 608, startPoint y: 298, endPoint x: 719, endPoint y: 322, distance: 114.0
click at [706, 321] on icon at bounding box center [488, 169] width 578 height 463
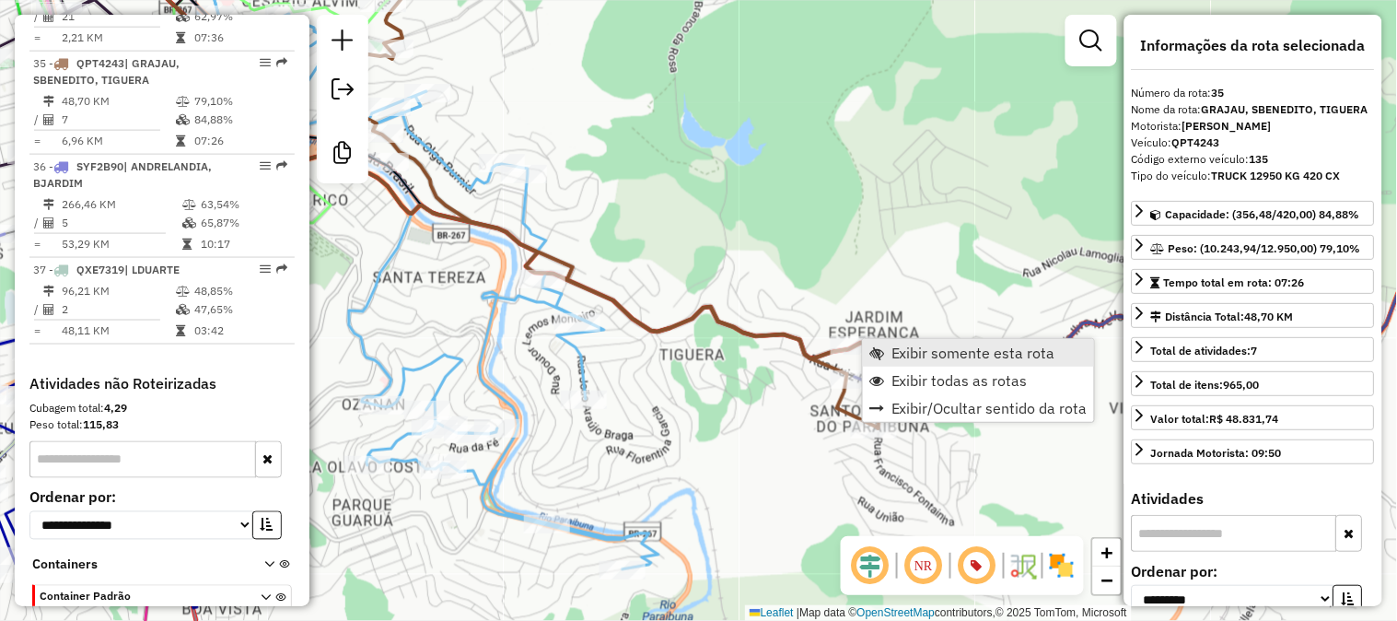
click at [892, 348] on span "Exibir somente esta rota" at bounding box center [974, 352] width 164 height 15
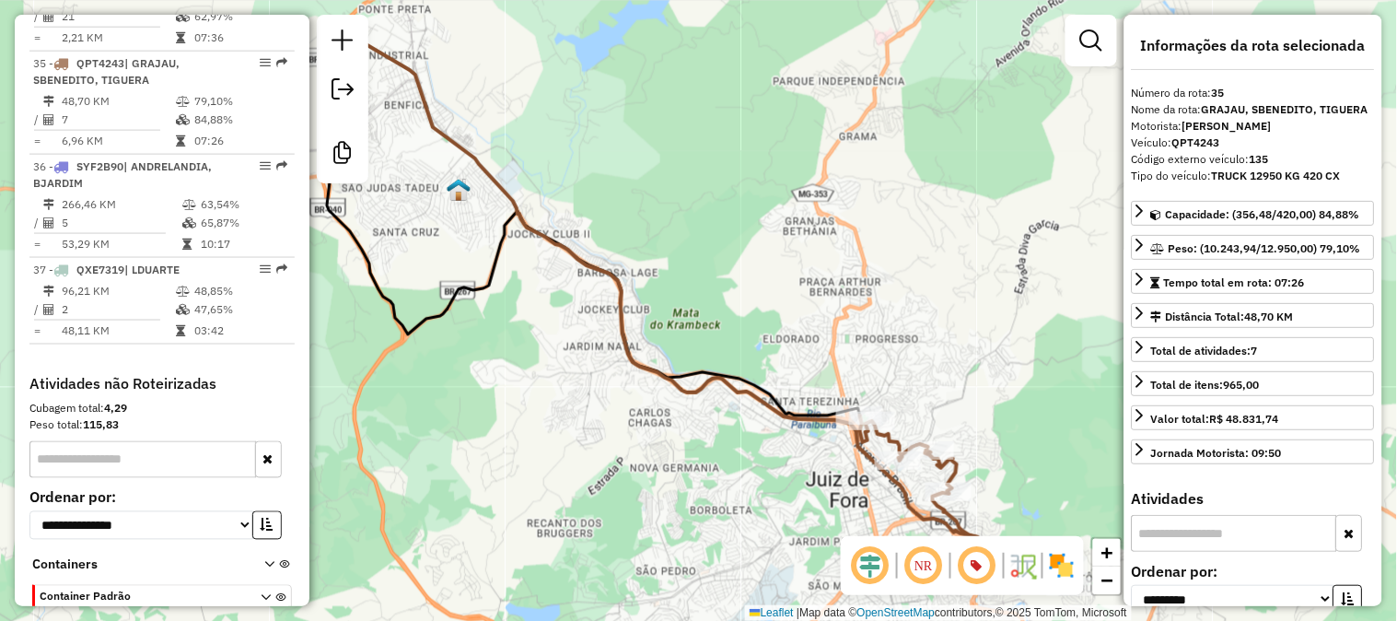
drag, startPoint x: 934, startPoint y: 365, endPoint x: 811, endPoint y: 241, distance: 174.5
click at [823, 252] on div "Janela de atendimento Grade de atendimento Capacidade Transportadoras Veículos …" at bounding box center [698, 310] width 1397 height 621
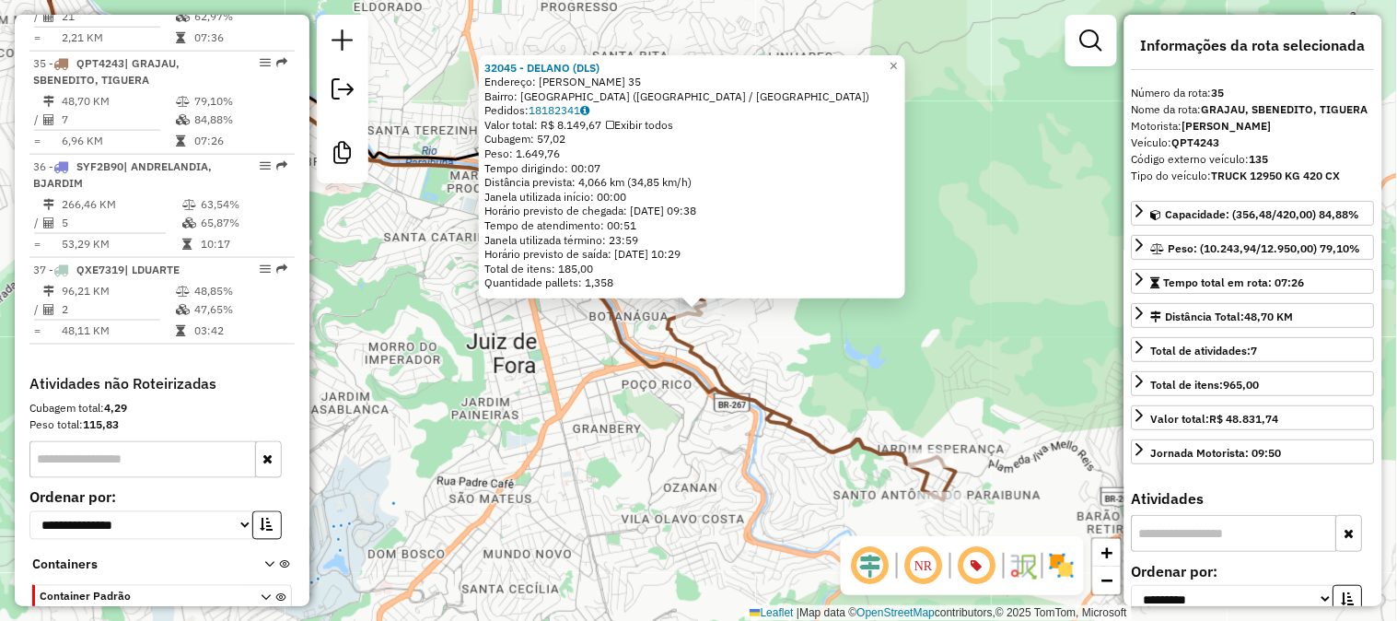
click at [808, 372] on div "32045 - DELANO (DLS) Endereço: [PERSON_NAME] 35 Bairro: [GEOGRAPHIC_DATA] ([GEO…" at bounding box center [698, 310] width 1397 height 621
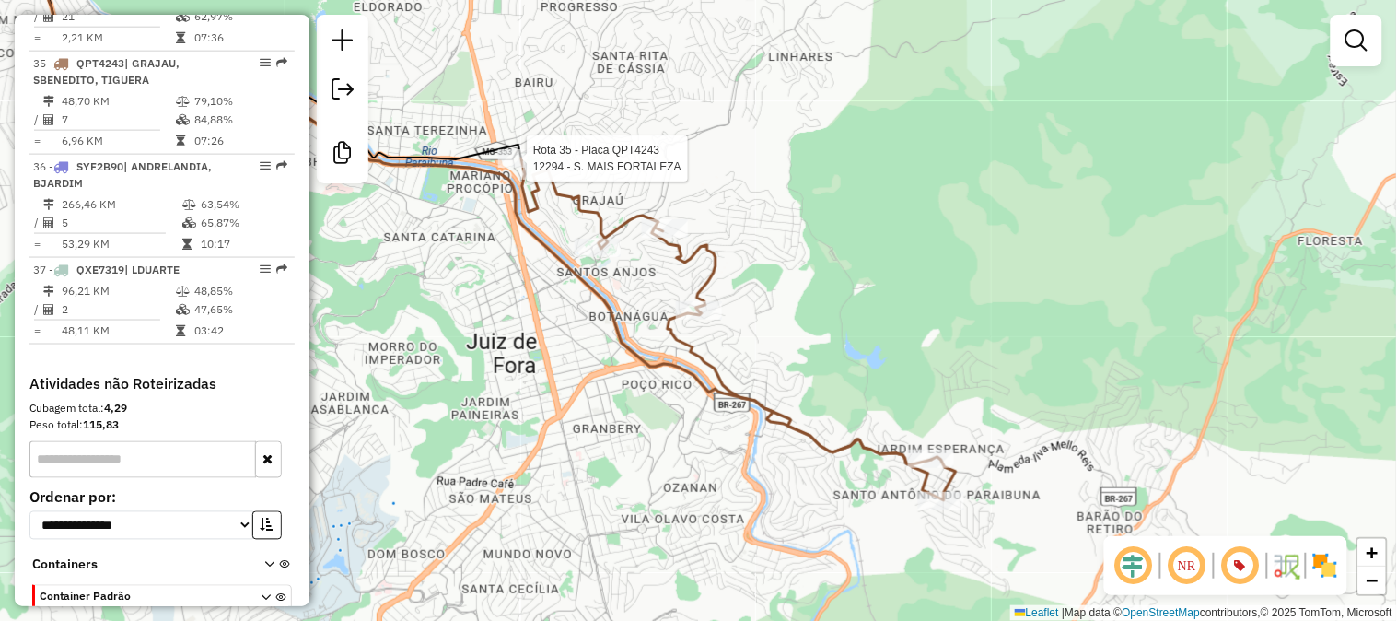
select select "**********"
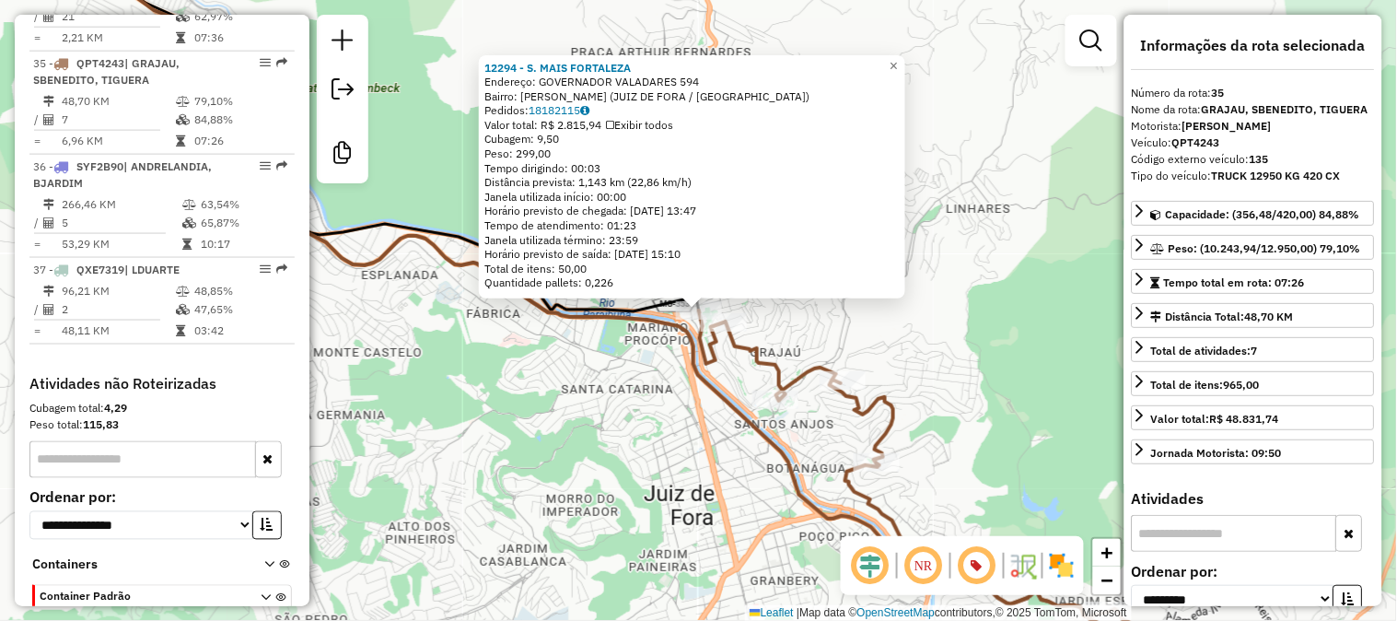
click at [574, 389] on div "12294 - S. MAIS FORTALEZA Endereço: GOVERNADOR VALADARES 594 Bairro: [PERSON_NA…" at bounding box center [698, 310] width 1397 height 621
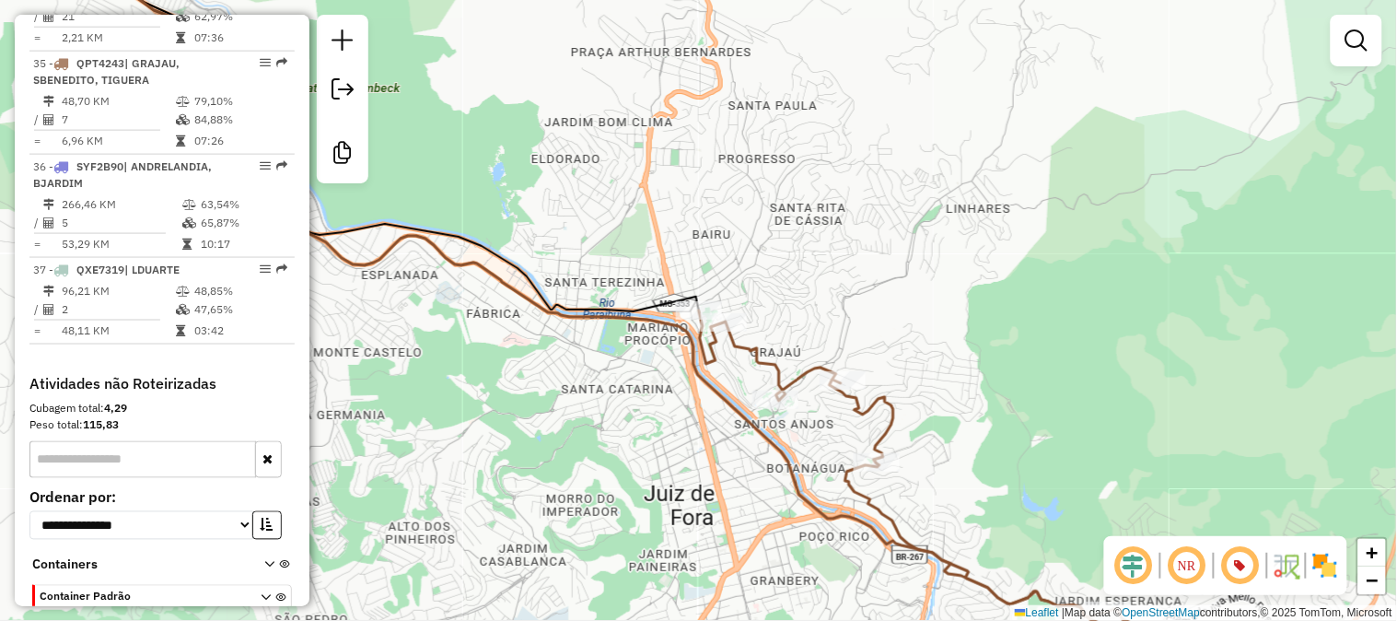
select select "**********"
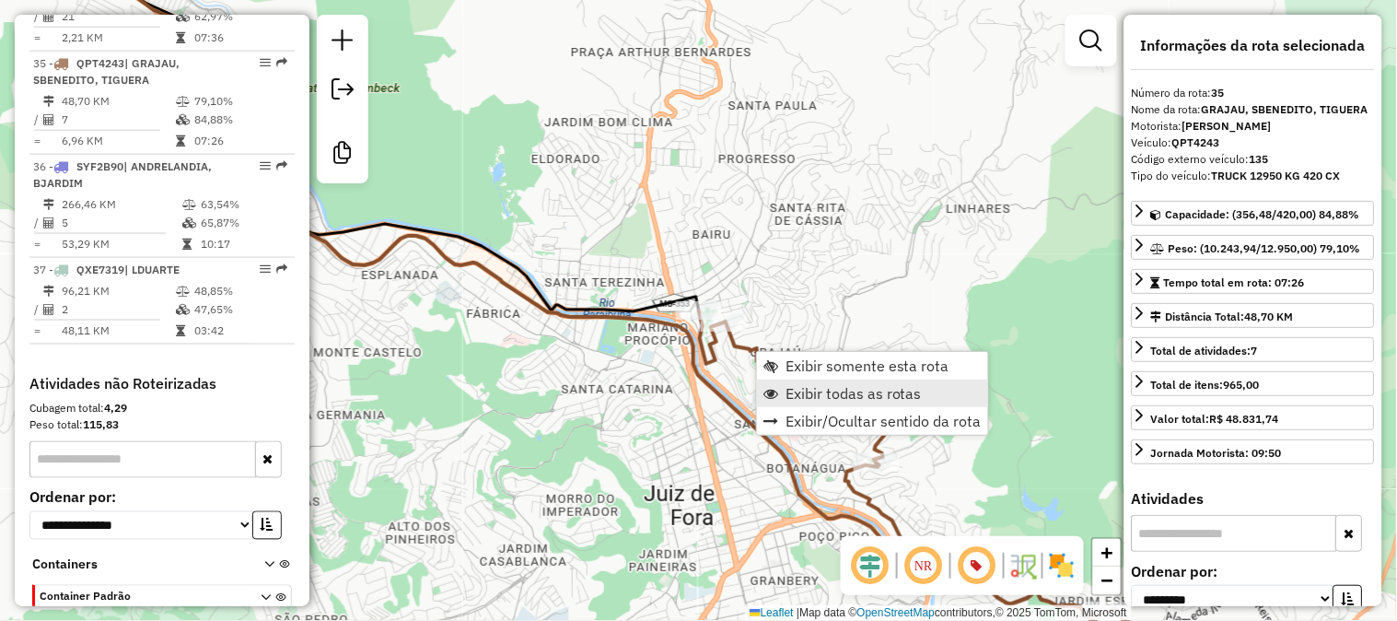
click at [813, 401] on span "Exibir todas as rotas" at bounding box center [854, 393] width 136 height 15
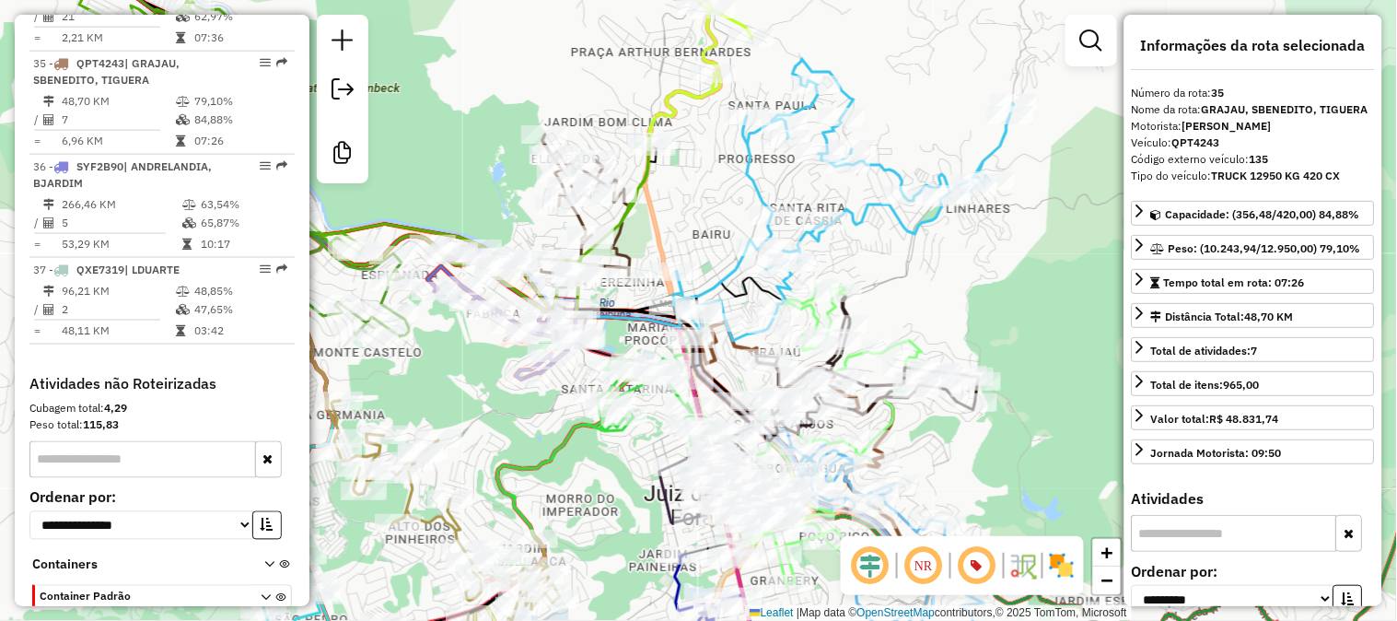
click at [509, 461] on icon at bounding box center [625, 457] width 256 height 242
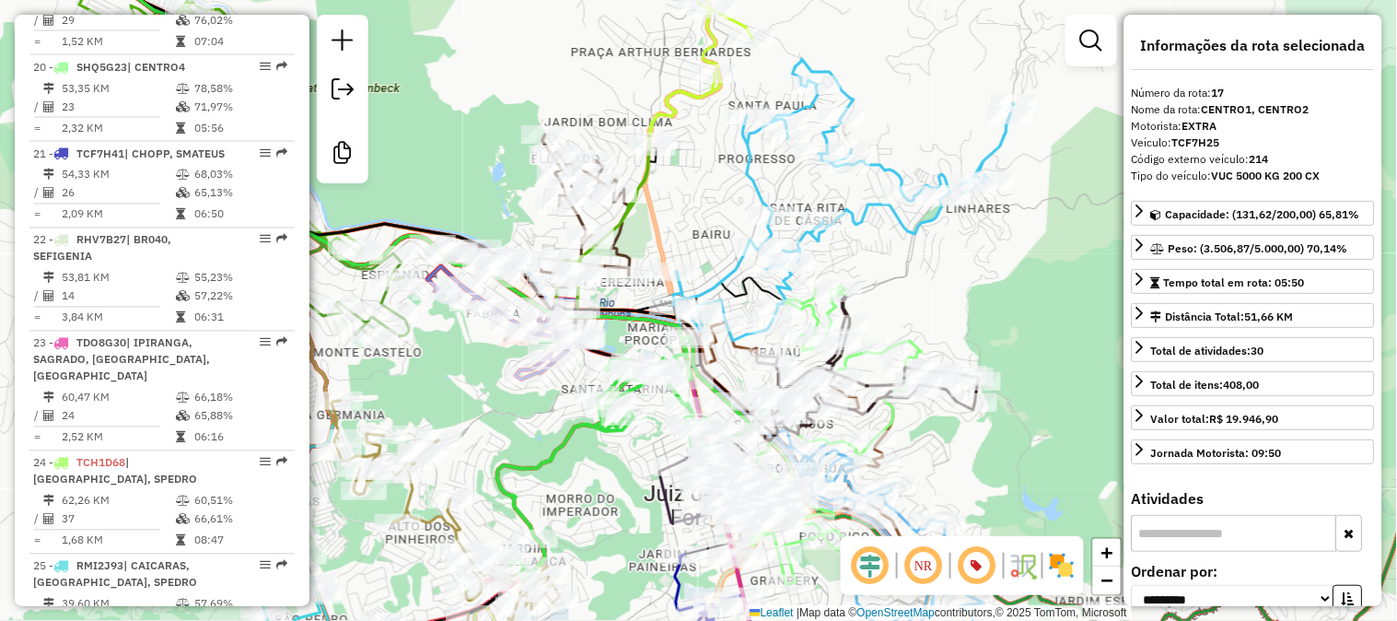
scroll to position [2264, 0]
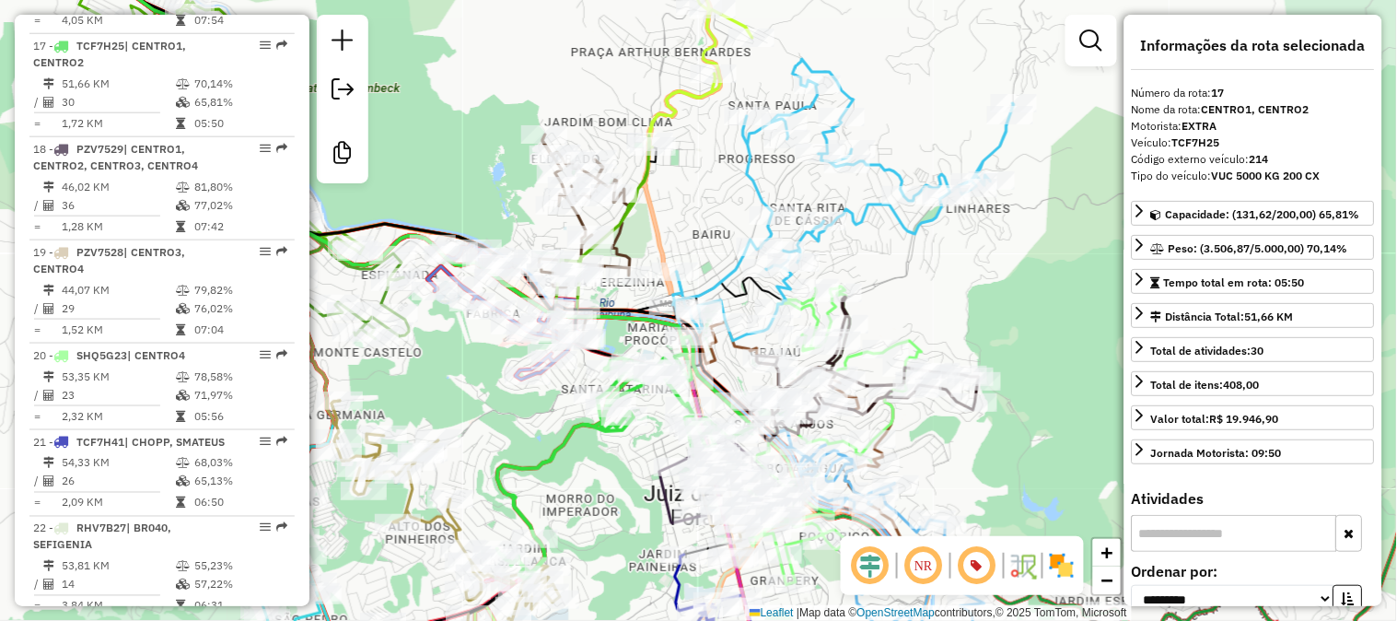
click at [509, 436] on div "Janela de atendimento Grade de atendimento Capacidade Transportadoras Veículos …" at bounding box center [698, 310] width 1397 height 621
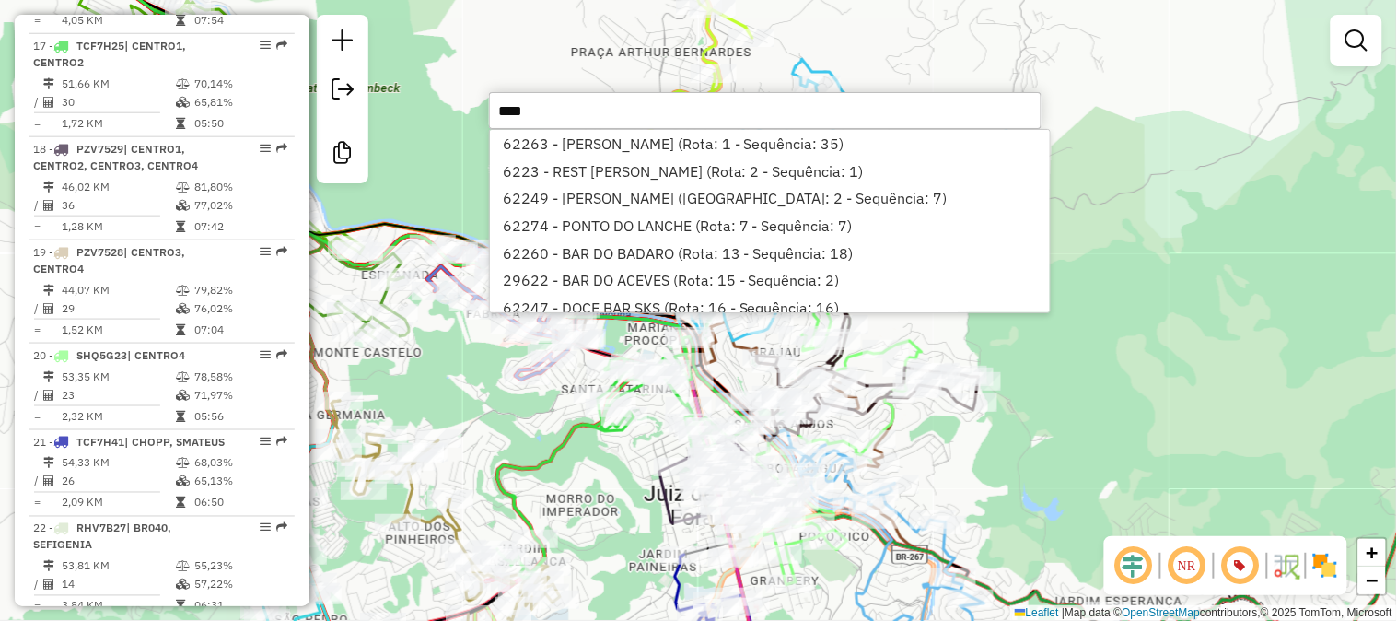
type input "*****"
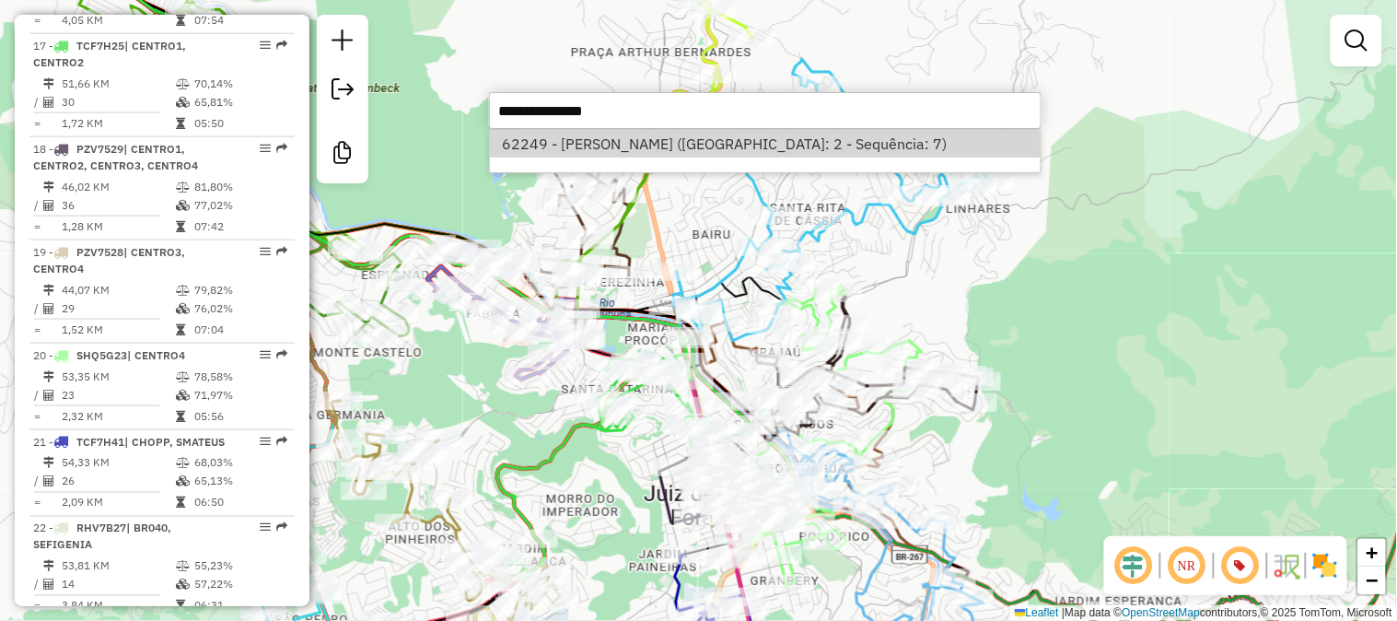
select select "**********"
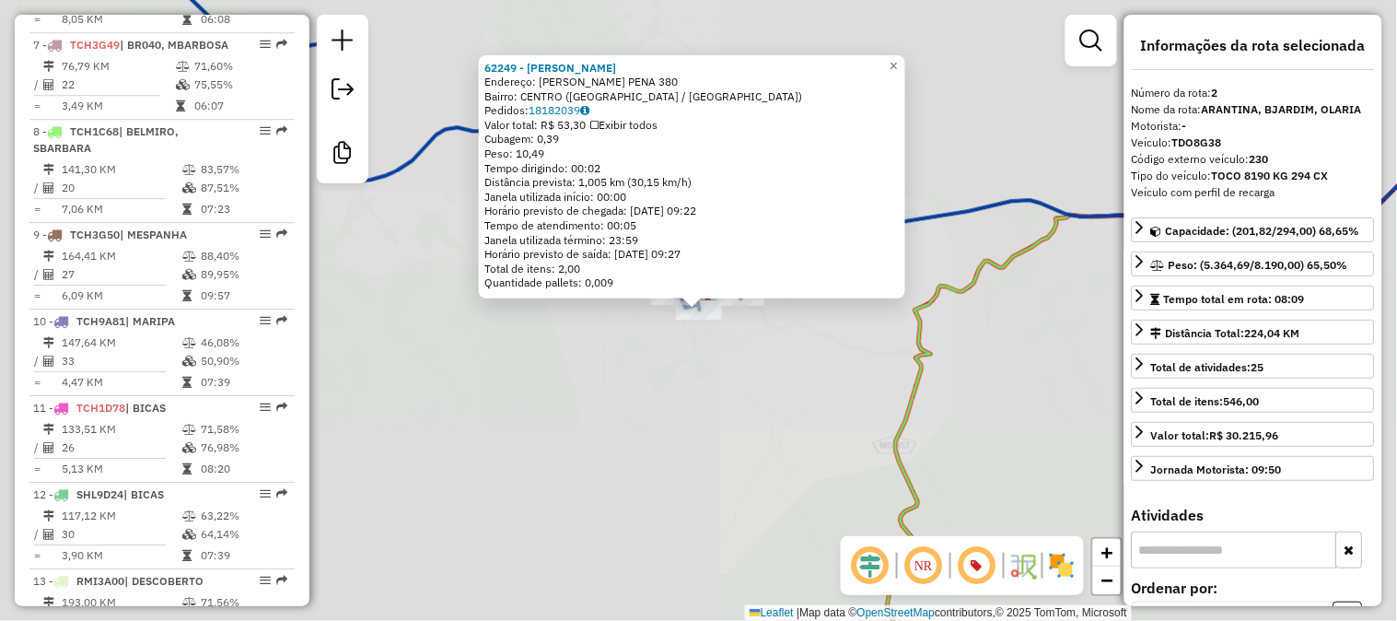
scroll to position [834, 0]
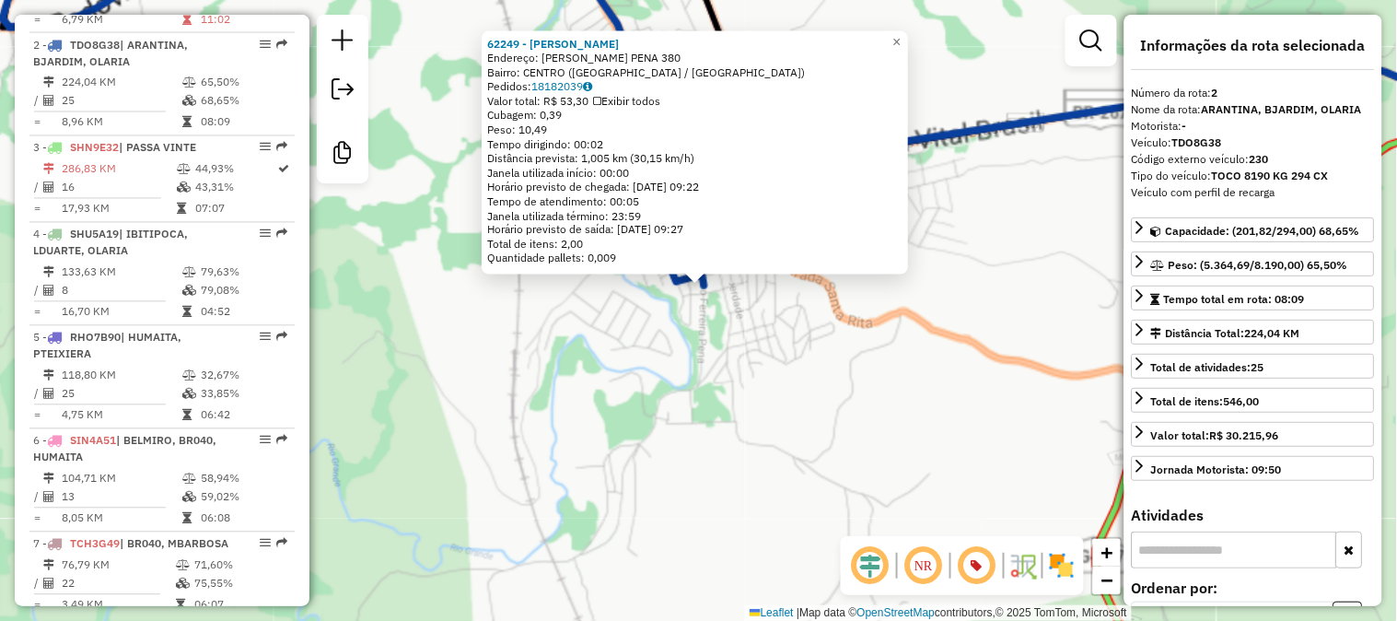
click at [696, 336] on div "62249 - [PERSON_NAME]: [PERSON_NAME] PENA 380 Bairro: [GEOGRAPHIC_DATA] ([GEOGR…" at bounding box center [698, 310] width 1397 height 621
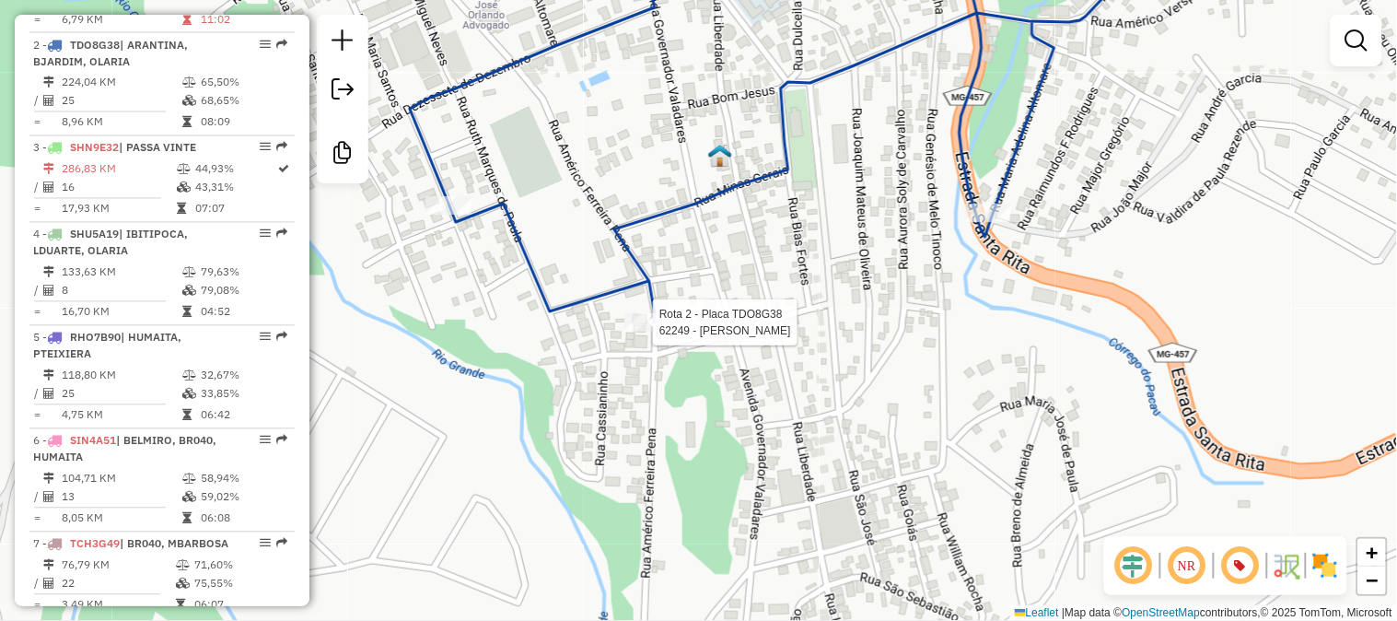
select select "**********"
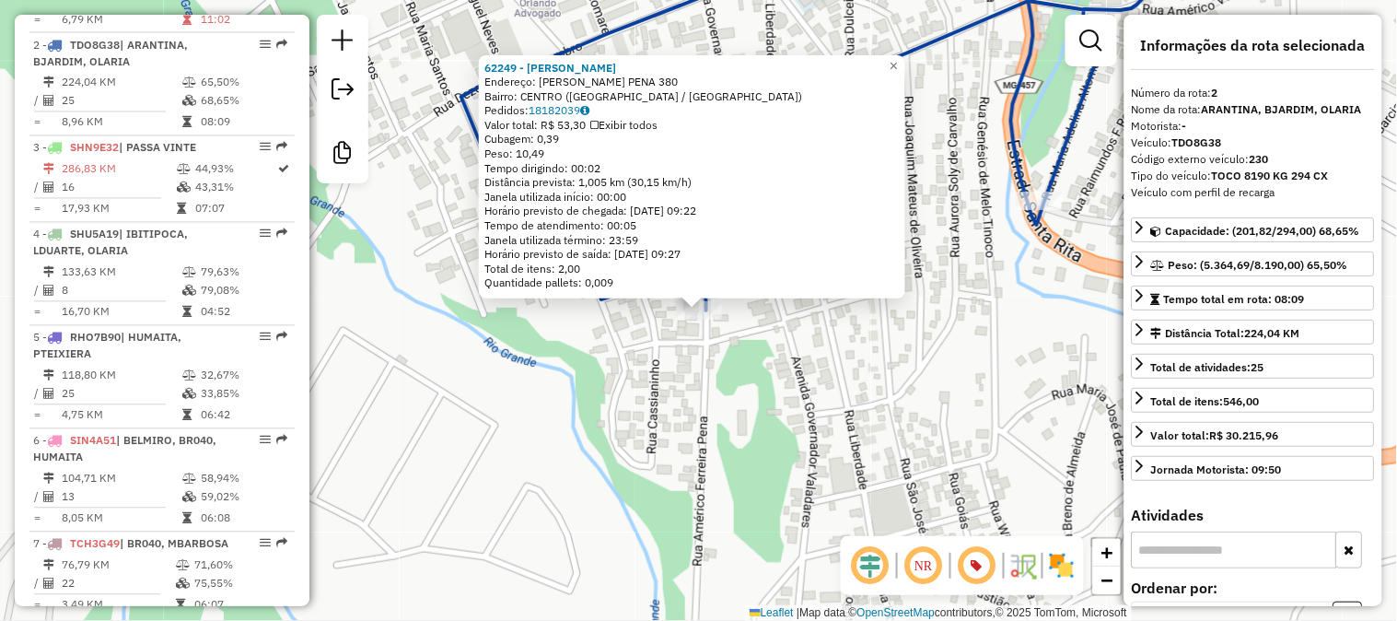
click at [1084, 172] on div "Rota 2 - Placa TDO8G38 62249 - [PERSON_NAME] 62249 - [PERSON_NAME] Endereço: AM…" at bounding box center [698, 310] width 1397 height 621
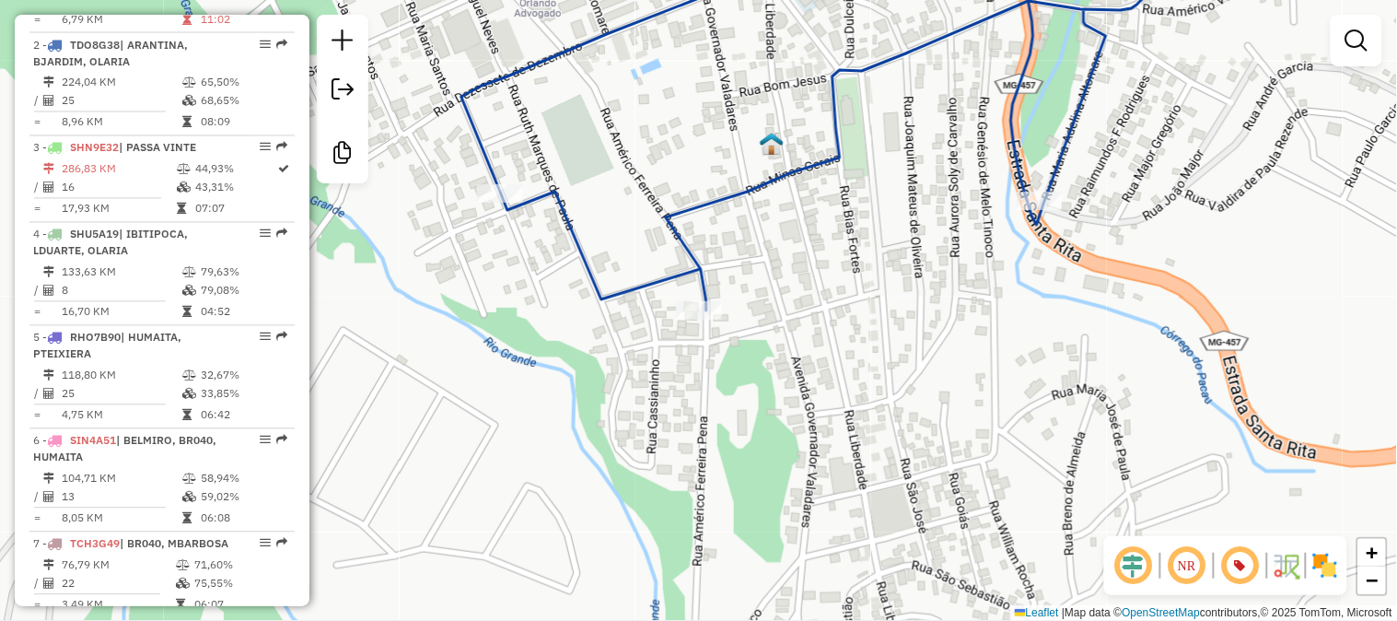
click at [831, 273] on div "Janela de atendimento Grade de atendimento Capacidade Transportadoras Veículos …" at bounding box center [698, 310] width 1397 height 621
click at [1137, 246] on div "Janela de atendimento Grade de atendimento Capacidade Transportadoras Veículos …" at bounding box center [698, 310] width 1397 height 621
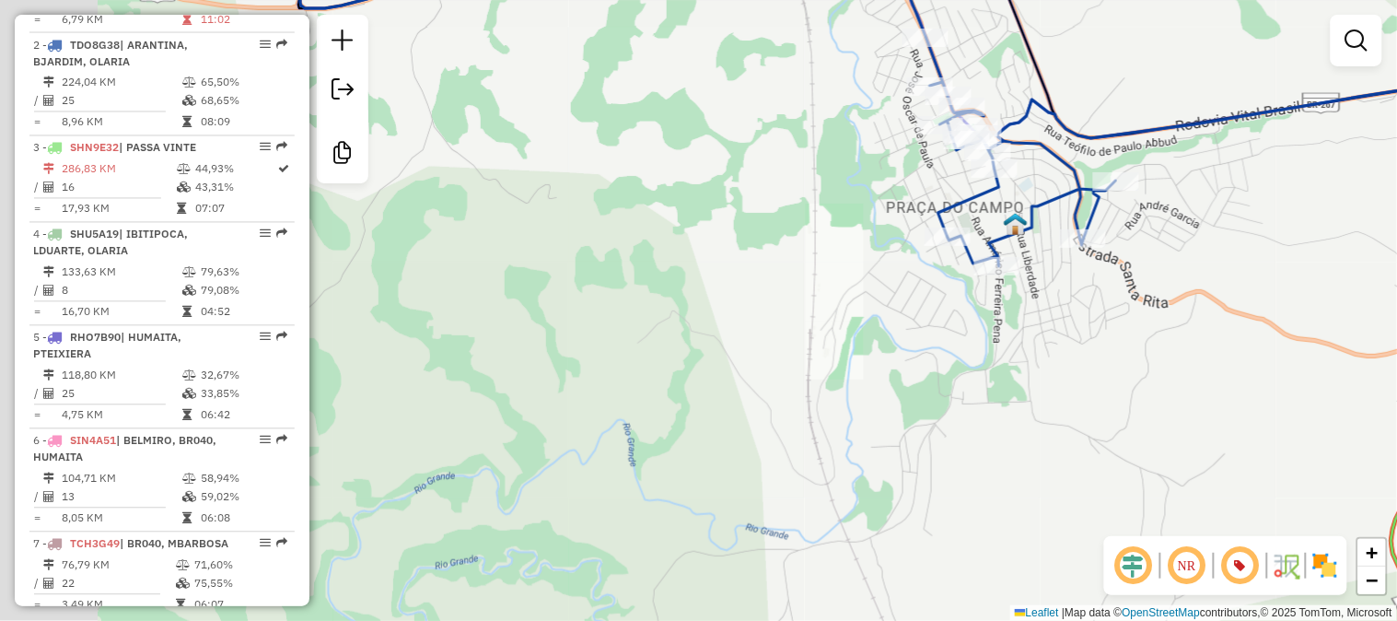
drag, startPoint x: 984, startPoint y: 276, endPoint x: 715, endPoint y: 189, distance: 282.8
click at [974, 257] on div at bounding box center [997, 266] width 46 height 18
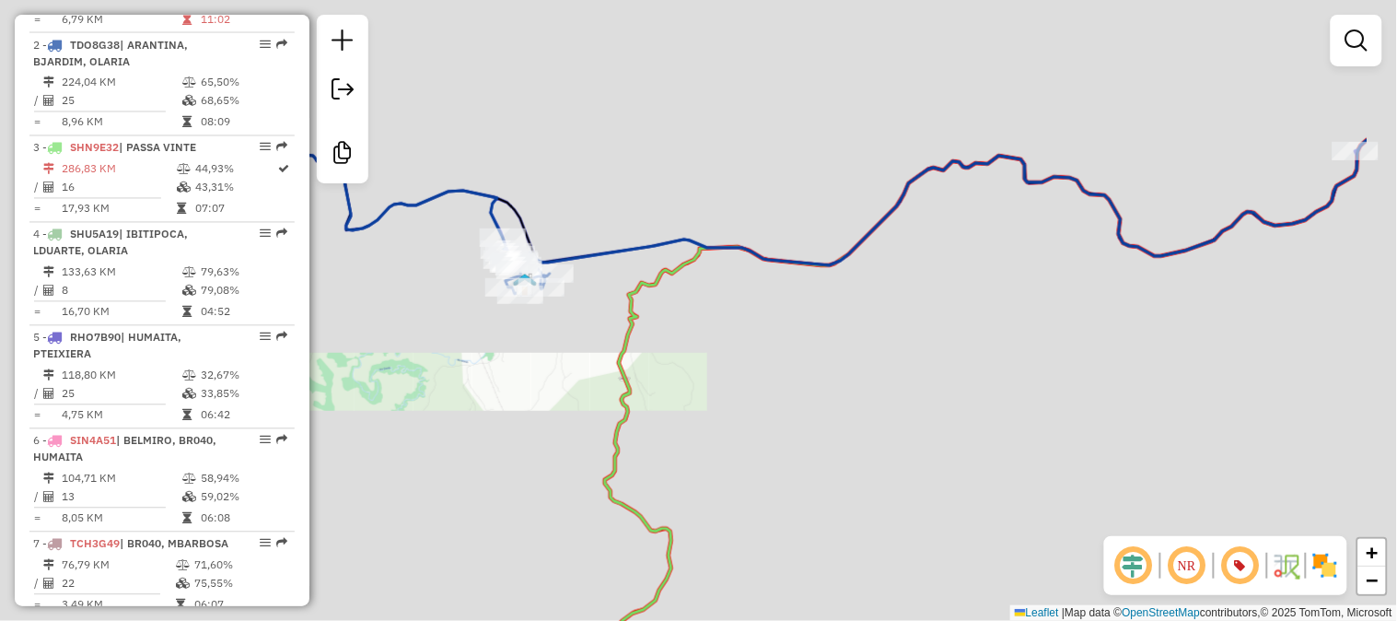
drag, startPoint x: 771, startPoint y: 210, endPoint x: 588, endPoint y: 344, distance: 226.8
click at [588, 344] on div "Janela de atendimento Grade de atendimento Capacidade Transportadoras Veículos …" at bounding box center [698, 310] width 1397 height 621
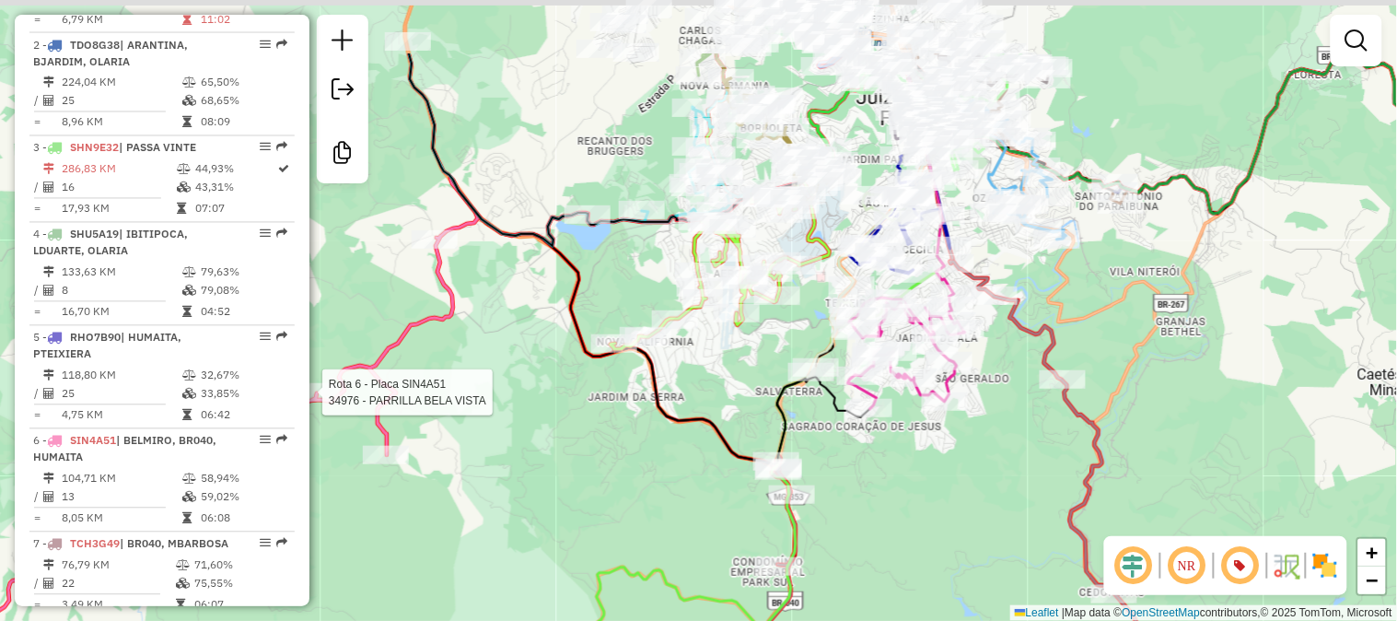
click at [669, 461] on div "Rota 6 - Placa SIN4A51 34976 - PARRILLA BELA VISTA Janela de atendimento Grade …" at bounding box center [698, 310] width 1397 height 621
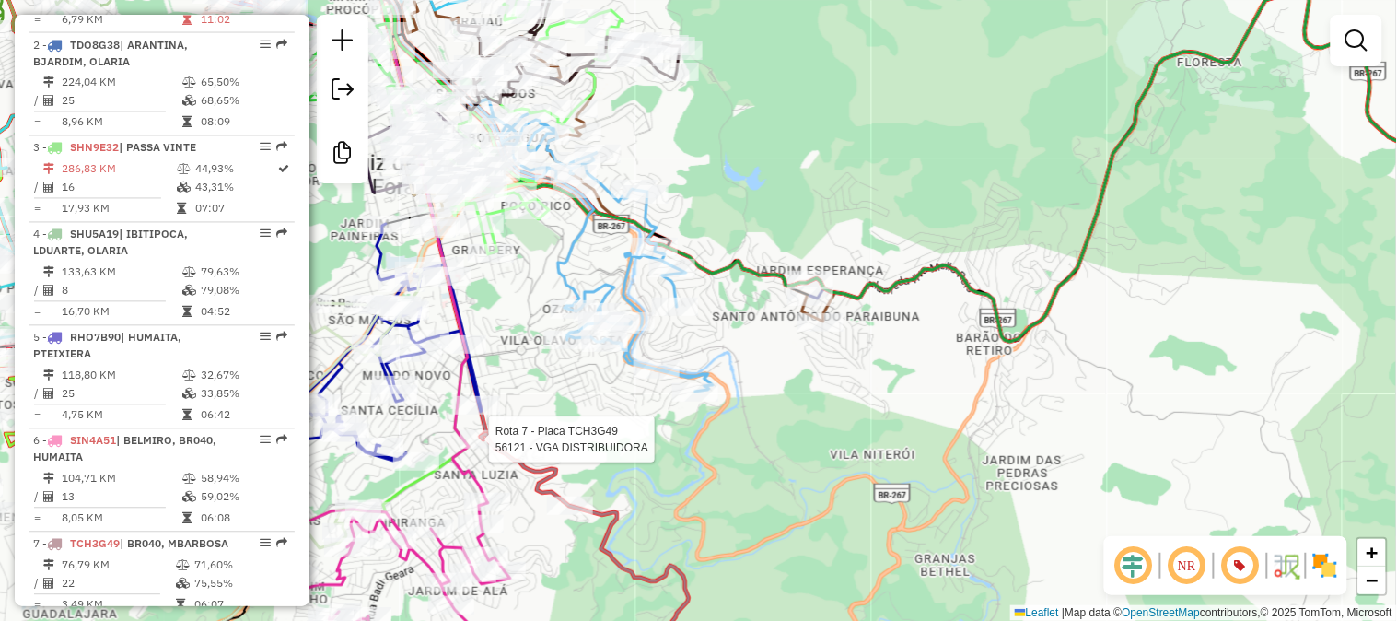
drag, startPoint x: 1147, startPoint y: 334, endPoint x: 646, endPoint y: 307, distance: 501.8
click at [612, 327] on div "Rota 6 - Placa SIN4A51 34976 - PARRILLA BELA VISTA Rota 7 - Placa TCH3G49 56121…" at bounding box center [698, 310] width 1397 height 621
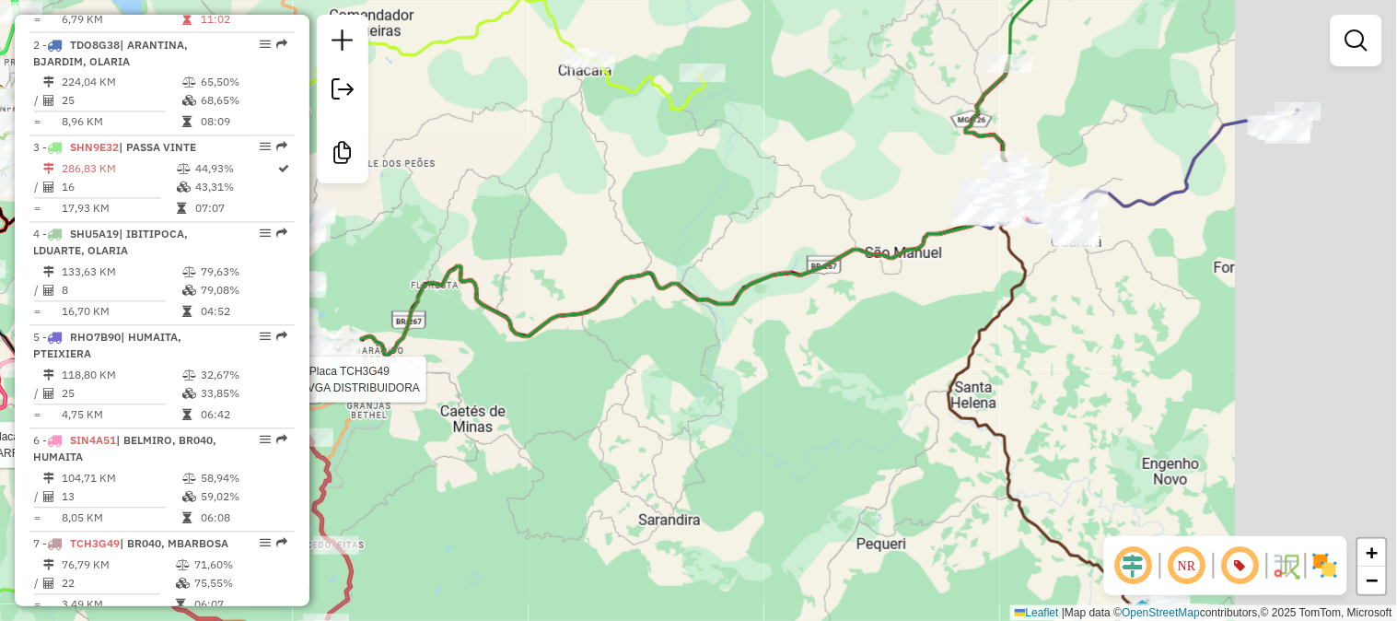
drag, startPoint x: 823, startPoint y: 287, endPoint x: 738, endPoint y: 289, distance: 85.7
click at [424, 346] on div "Rota 6 - Placa SIN4A51 34976 - PARRILLA BELA VISTA Rota 7 - Placa TCH3G49 56121…" at bounding box center [698, 310] width 1397 height 621
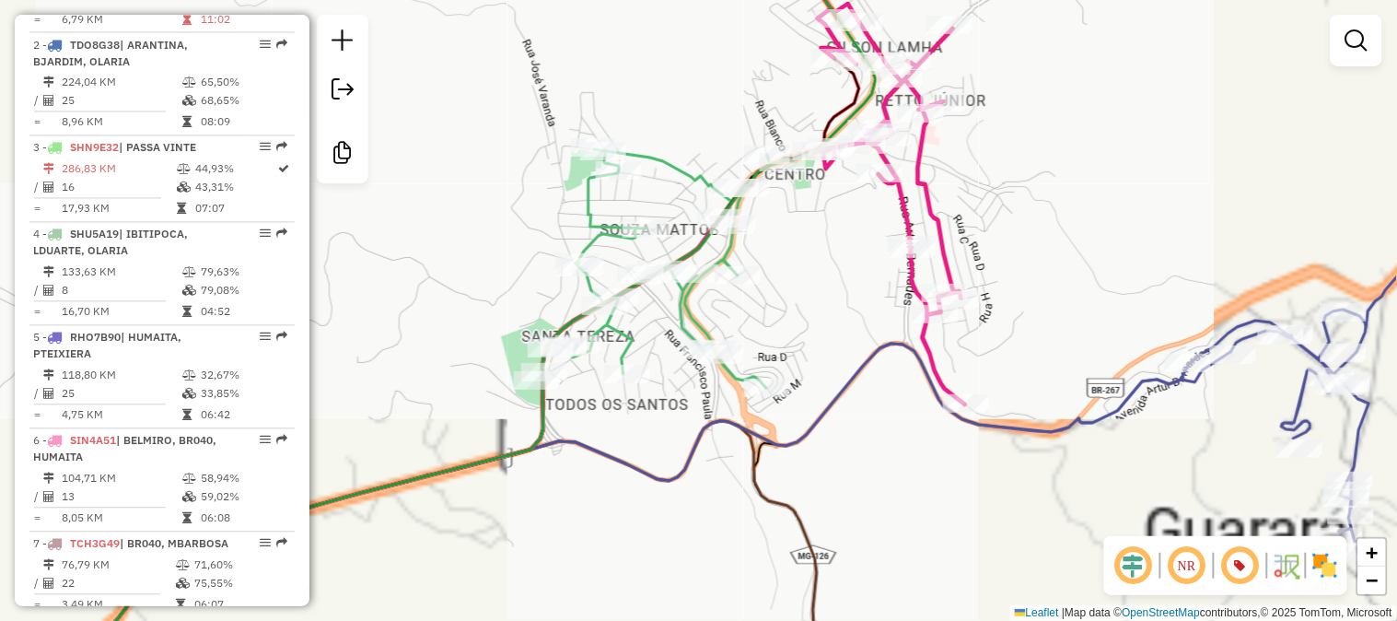
click at [674, 177] on icon at bounding box center [665, 268] width 245 height 239
select select "**********"
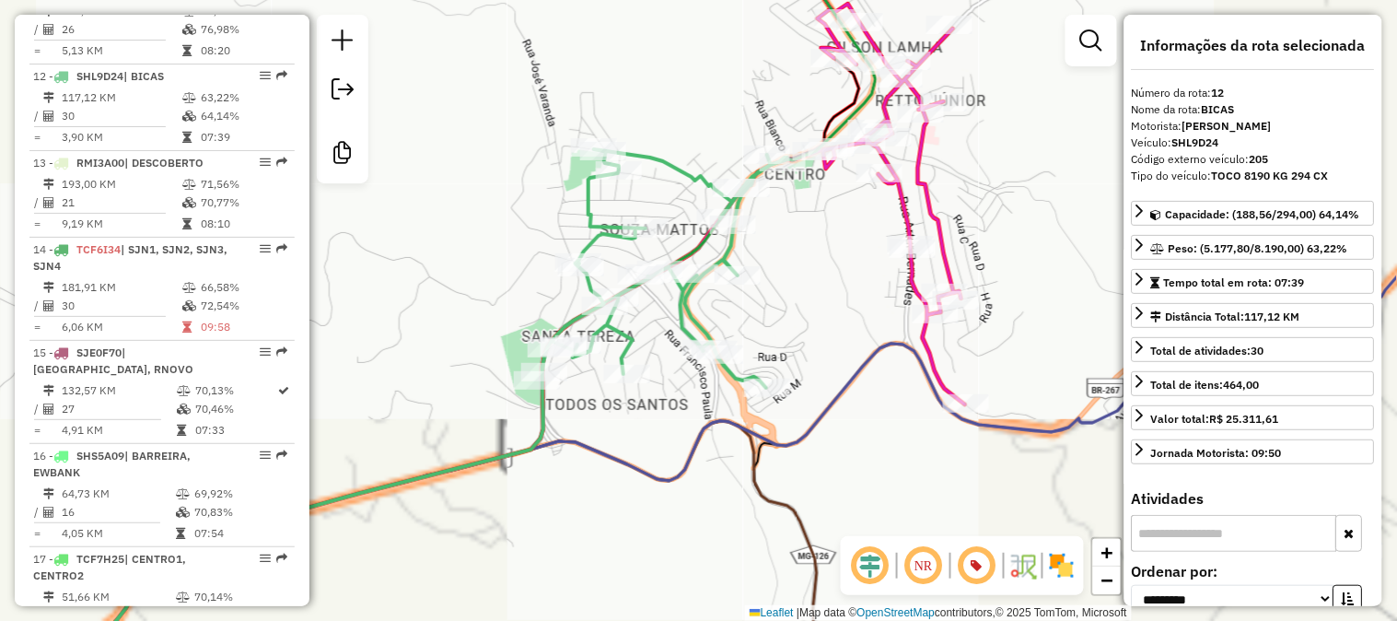
scroll to position [1800, 0]
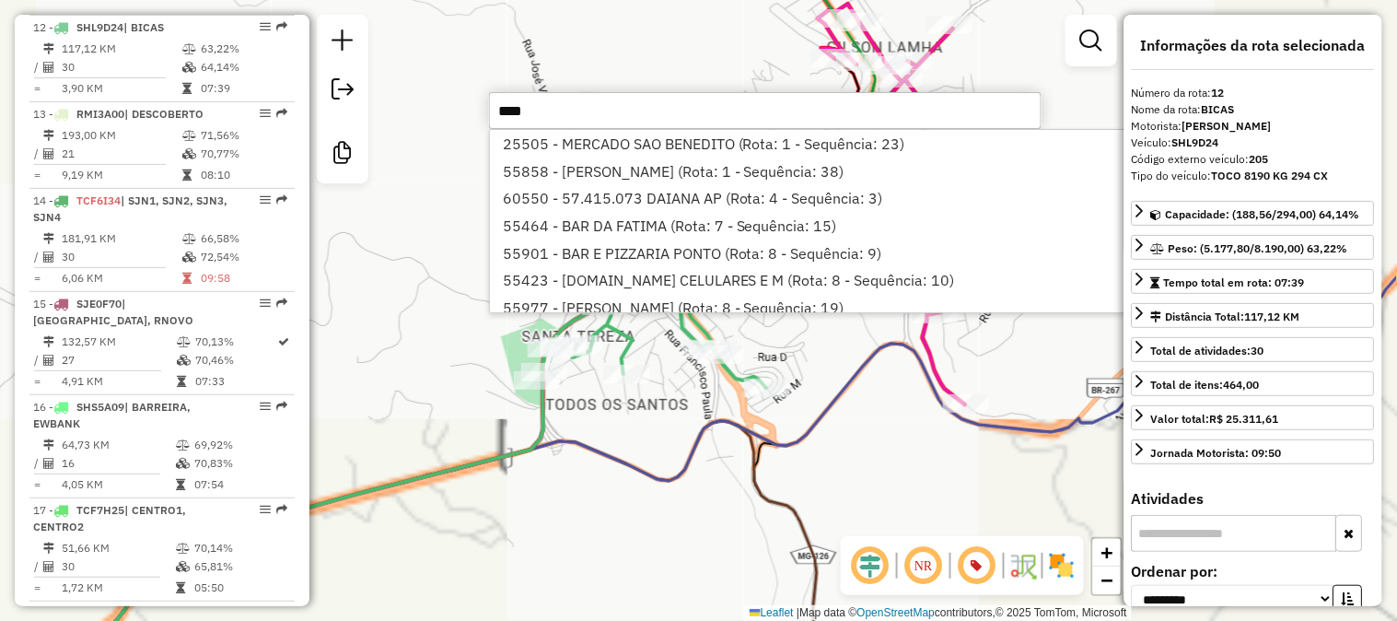
type input "*****"
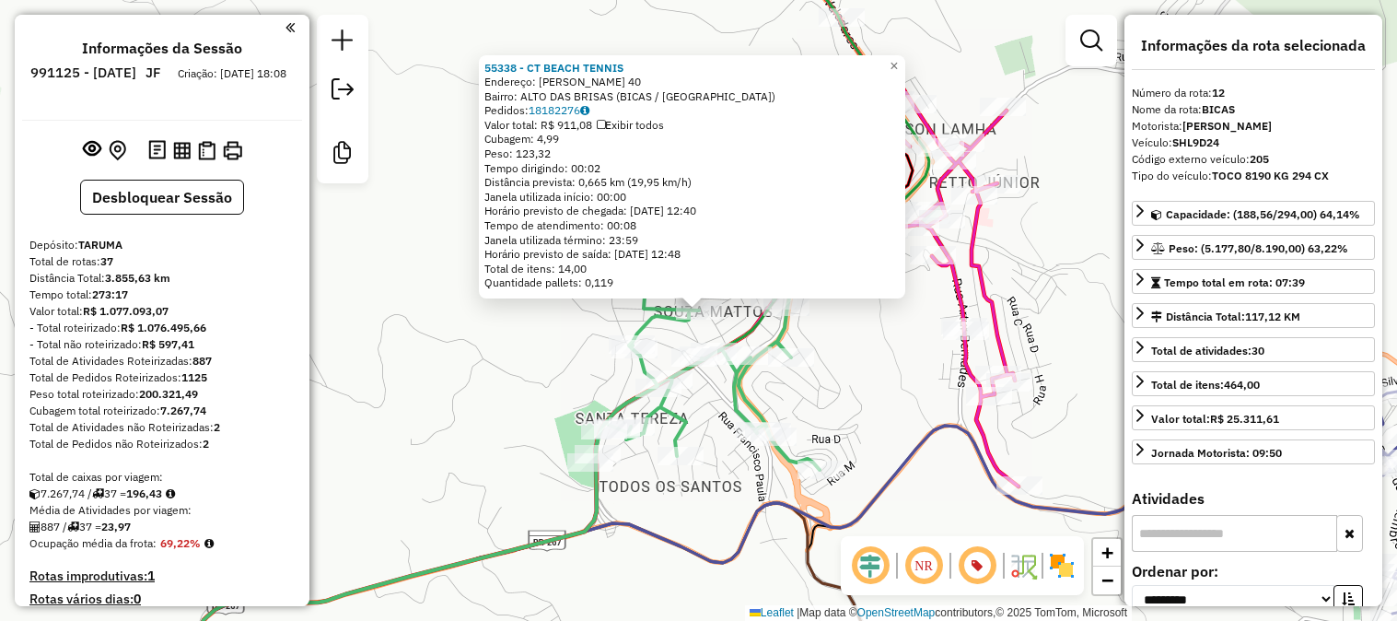
select select "**********"
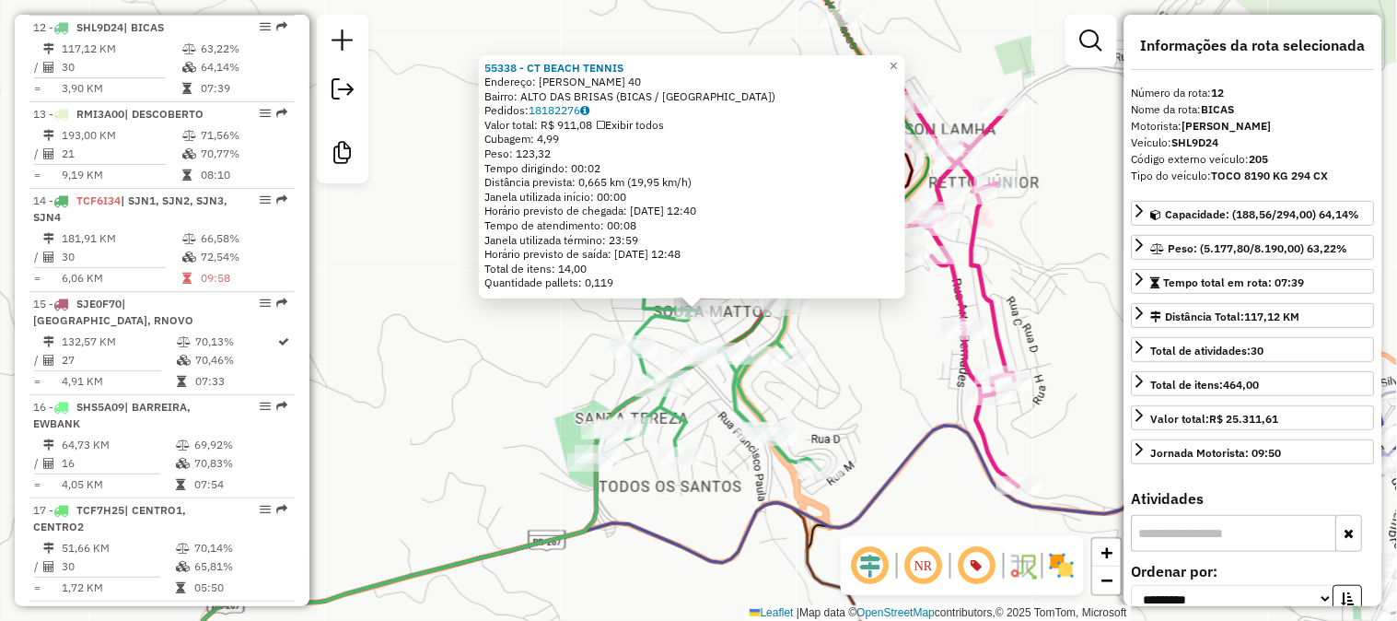
click at [1088, 484] on div "55338 - CT BEACH TENNIS Endereço: ARISTIDES SOUZA RAMOS 40 Bairro: ALTO DAS BRI…" at bounding box center [698, 310] width 1397 height 621
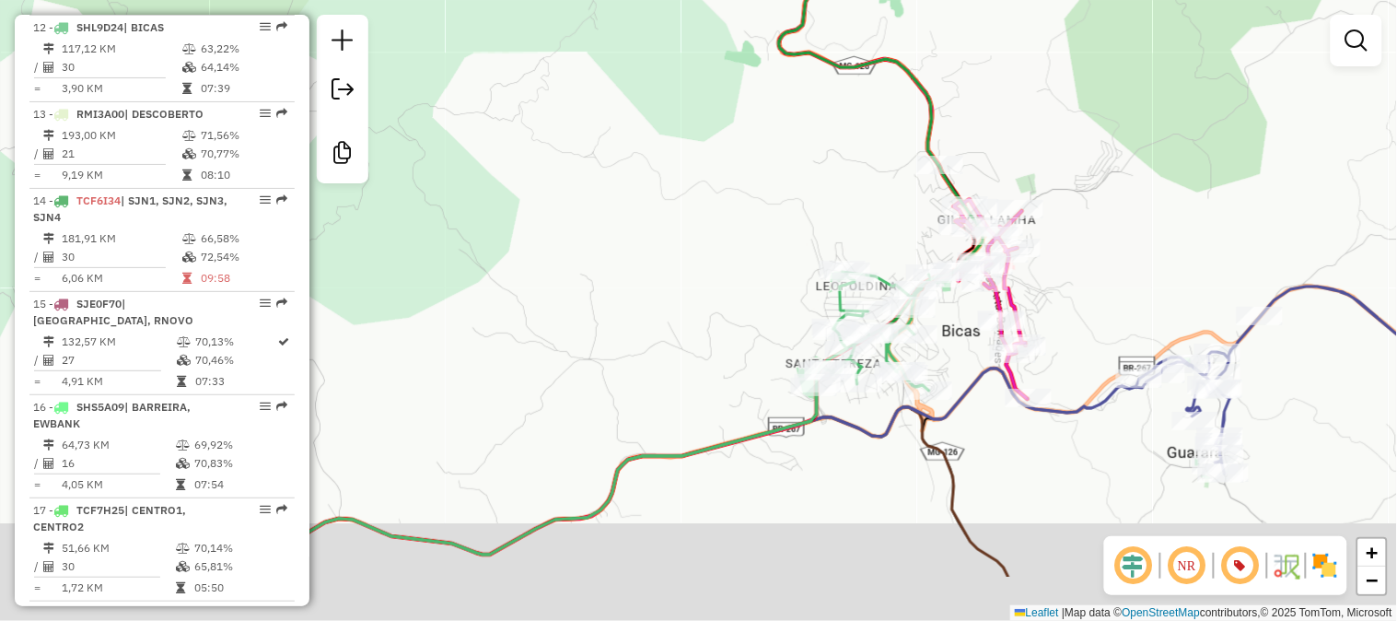
drag, startPoint x: 1056, startPoint y: 359, endPoint x: 949, endPoint y: 309, distance: 118.7
click at [1053, 328] on div "Janela de atendimento Grade de atendimento Capacidade Transportadoras Veículos …" at bounding box center [698, 310] width 1397 height 621
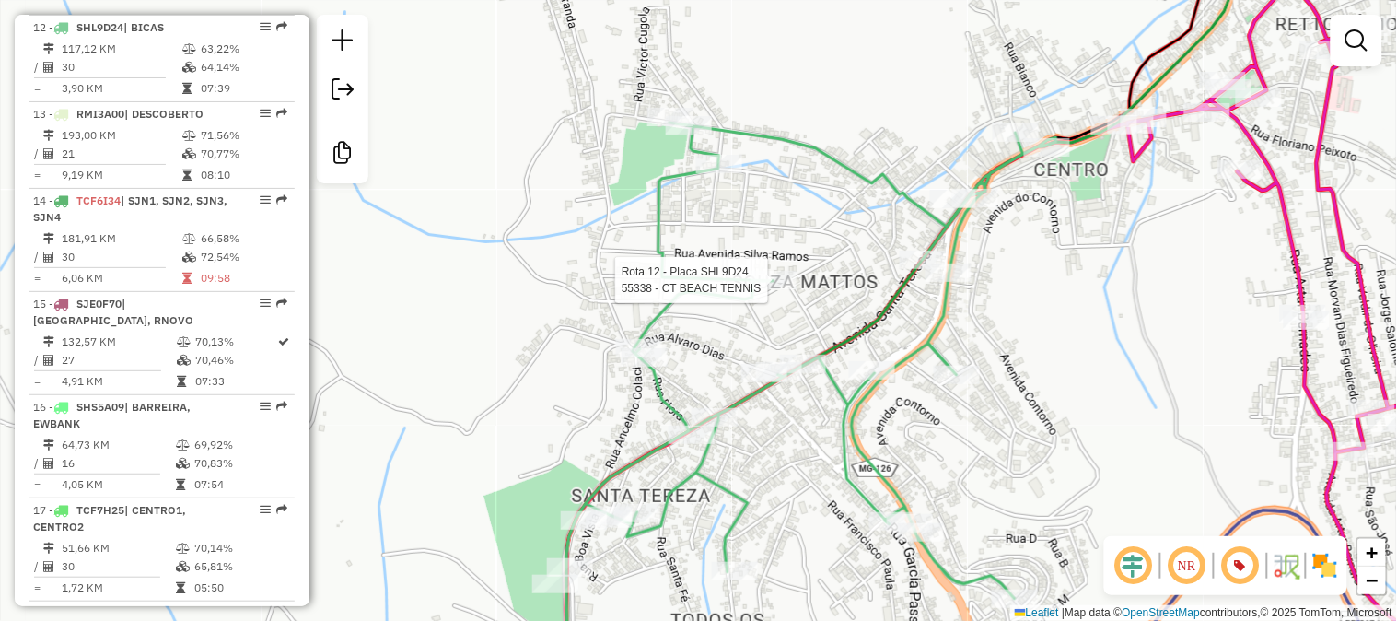
select select "**********"
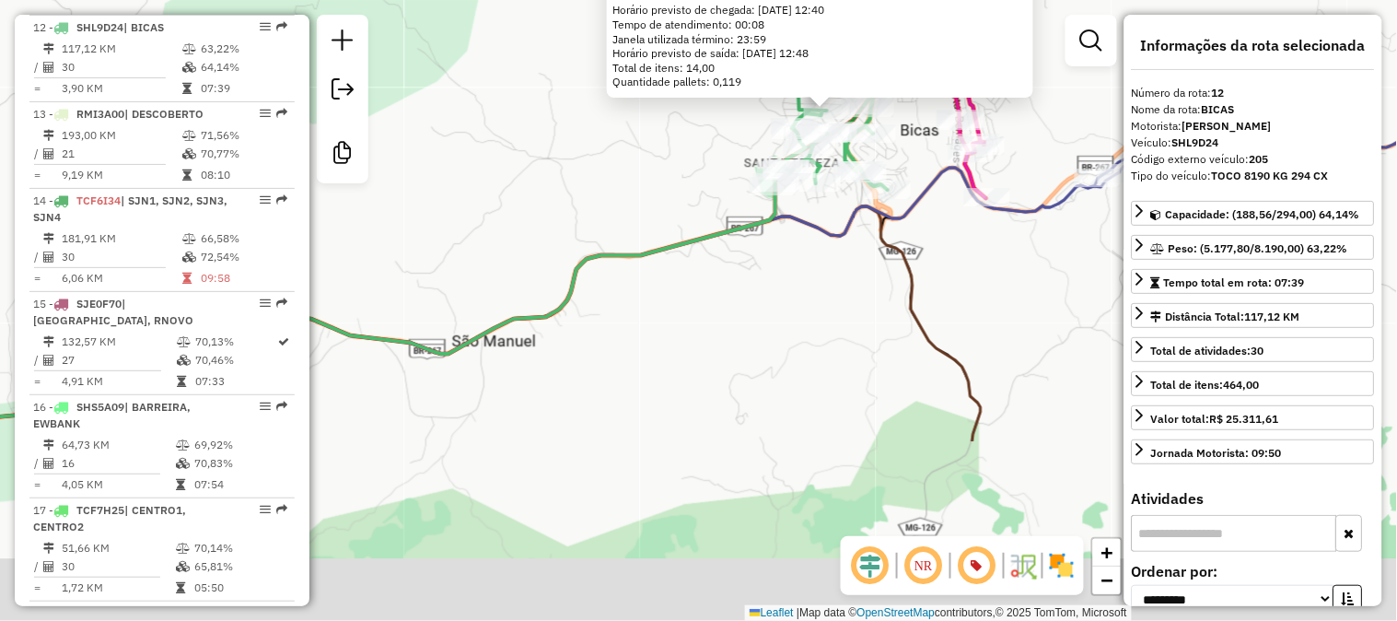
drag, startPoint x: 721, startPoint y: 309, endPoint x: 806, endPoint y: 76, distance: 248.8
click at [776, 186] on icon at bounding box center [347, 313] width 857 height 255
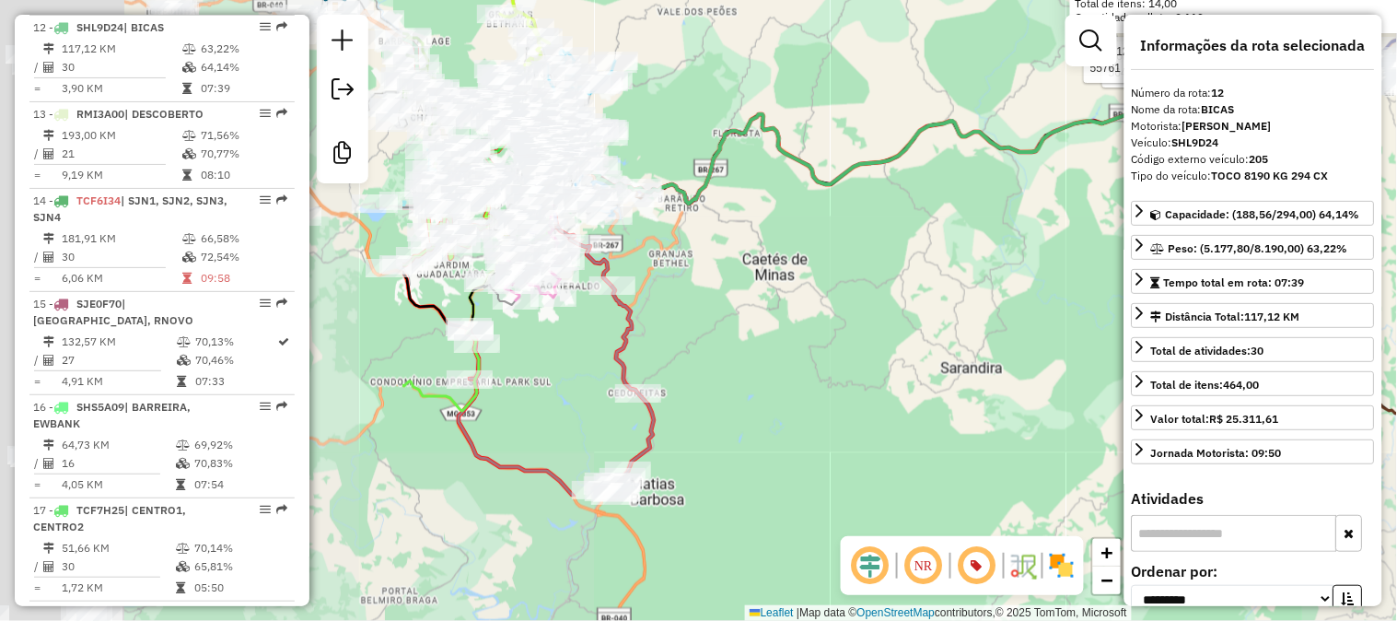
drag, startPoint x: 700, startPoint y: 293, endPoint x: 1124, endPoint y: 193, distance: 435.2
click at [1124, 193] on div "Rota 12 - Placa SHL9D24 56401 - FABIANO MAIA DA SIL Rota 12 - Placa SHL9D24 557…" at bounding box center [698, 310] width 1397 height 621
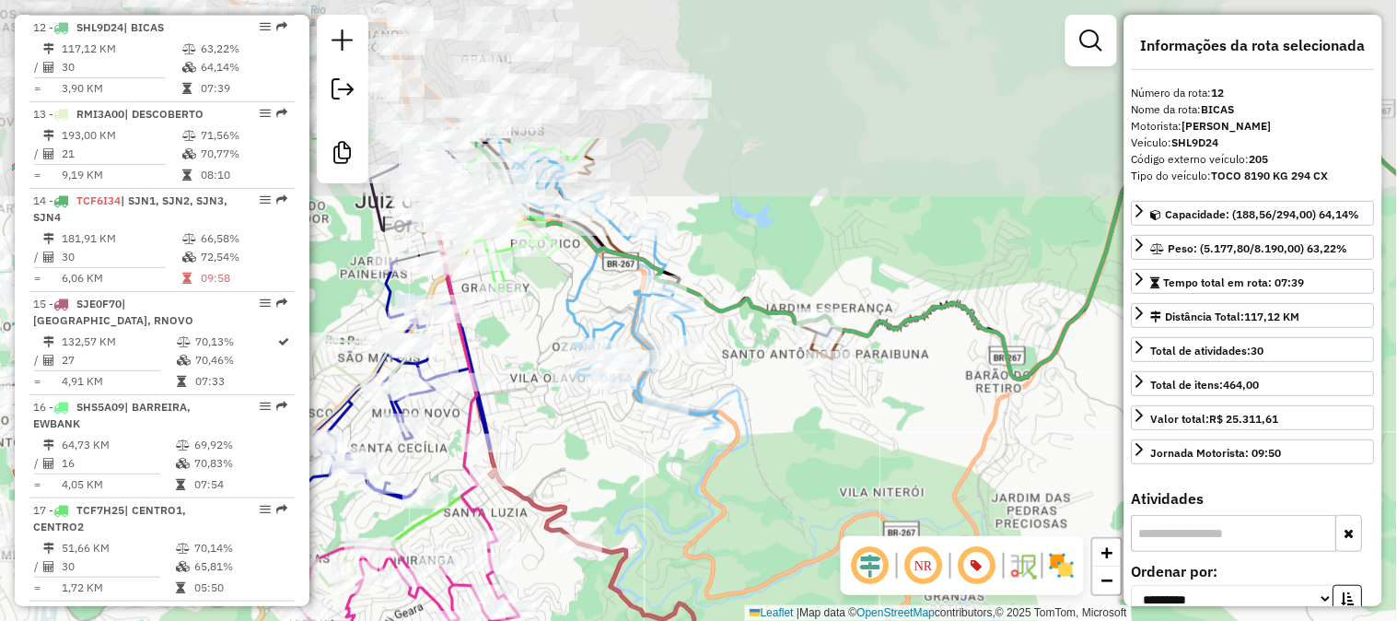
drag, startPoint x: 608, startPoint y: 124, endPoint x: 747, endPoint y: 318, distance: 238.2
click at [747, 318] on div "Rota 12 - Placa SHL9D24 56401 - FABIANO MAIA DA SIL Rota 12 - Placa SHL9D24 557…" at bounding box center [698, 310] width 1397 height 621
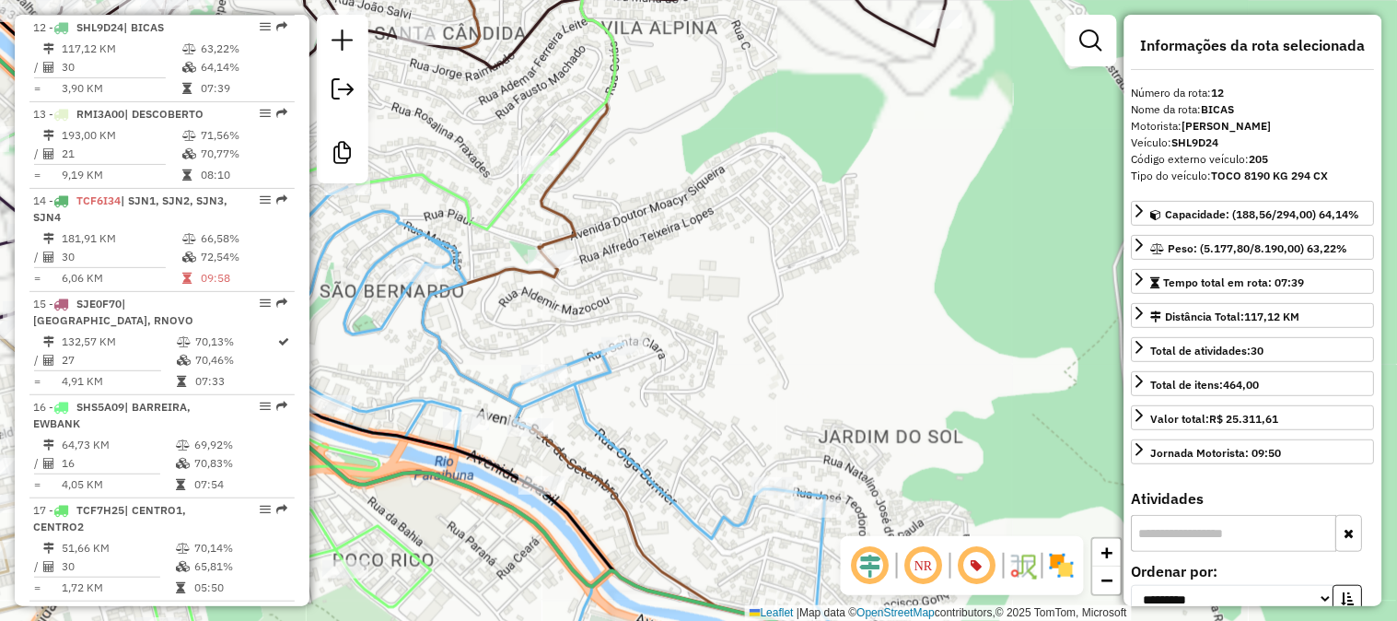
drag, startPoint x: 684, startPoint y: 218, endPoint x: 755, endPoint y: 288, distance: 99.6
click at [755, 288] on div "Rota 12 - Placa SHL9D24 56401 - FABIANO MAIA DA SIL Rota 12 - Placa SHL9D24 557…" at bounding box center [698, 310] width 1397 height 621
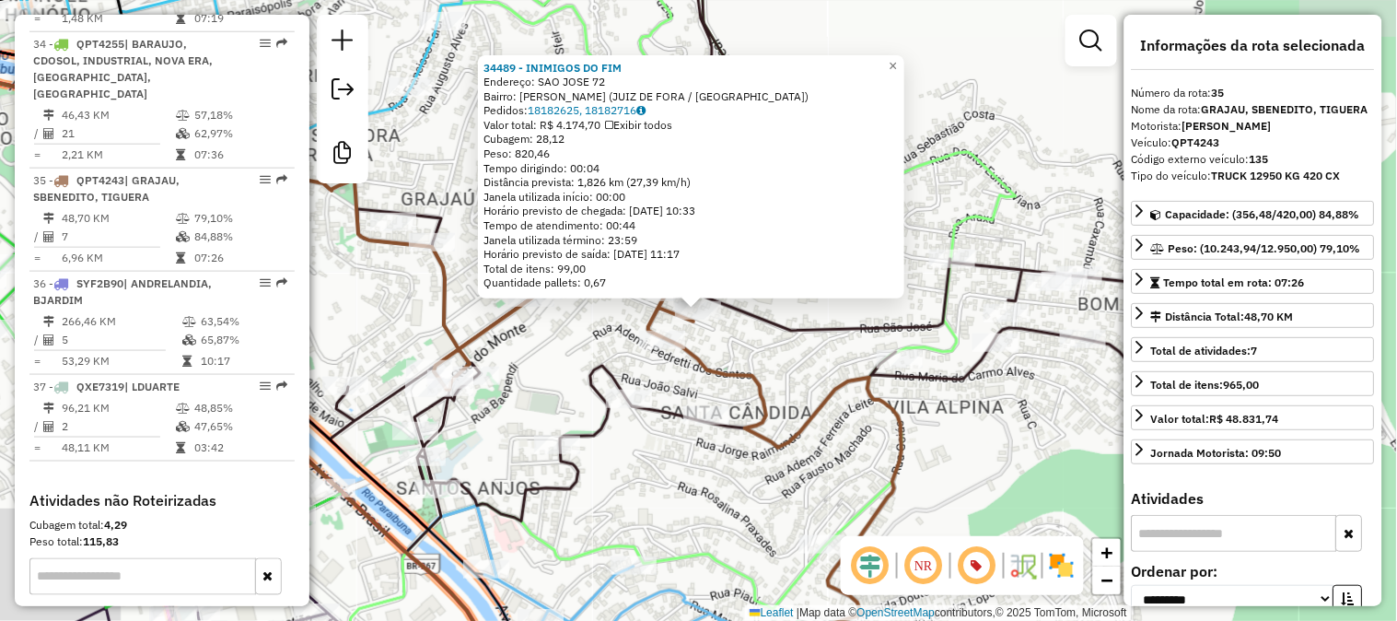
scroll to position [4170, 0]
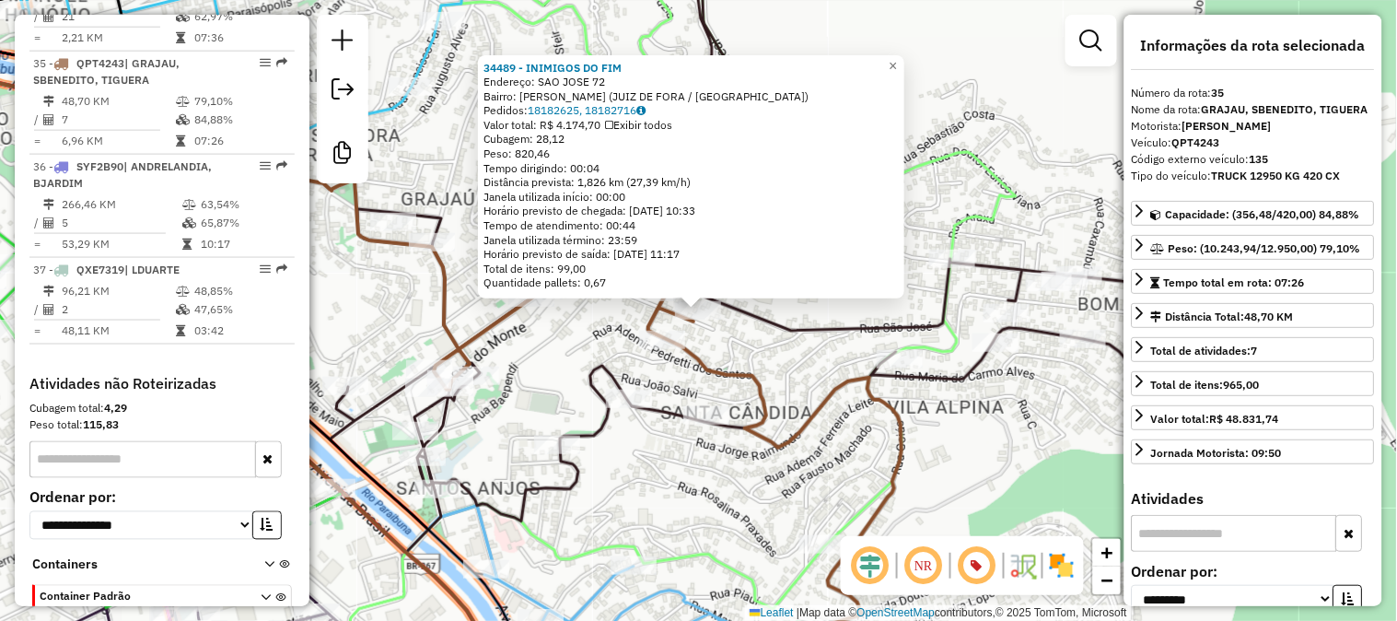
click at [758, 375] on icon at bounding box center [513, 356] width 776 height 653
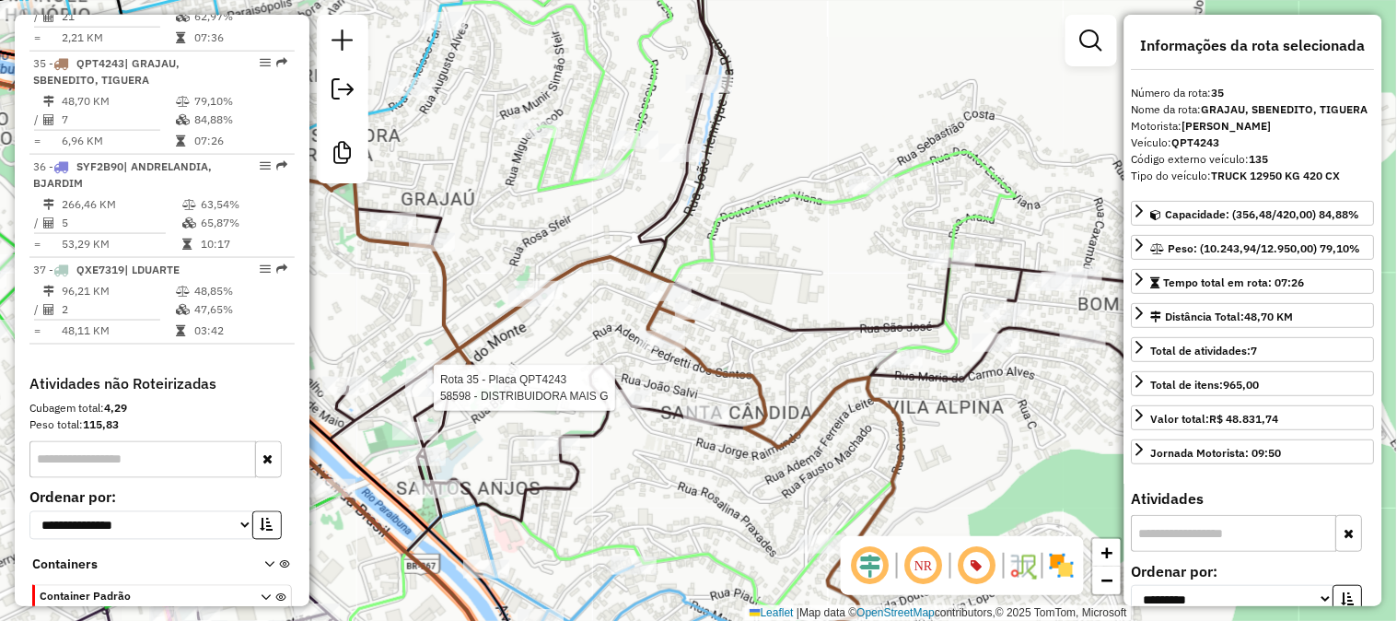
click at [421, 397] on div at bounding box center [428, 388] width 46 height 18
